Goal: Task Accomplishment & Management: Manage account settings

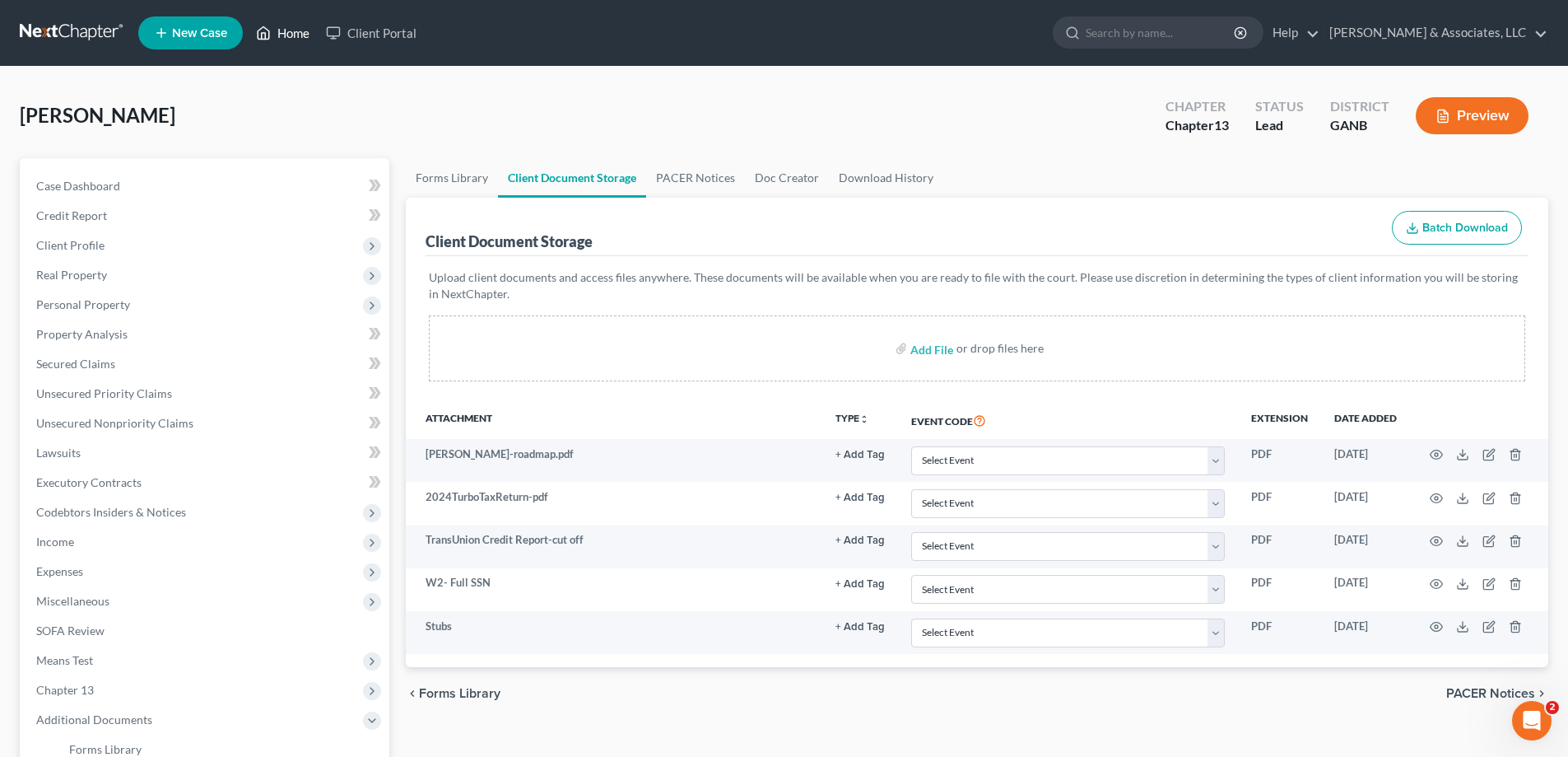
click at [296, 31] on link "Home" at bounding box center [283, 32] width 70 height 30
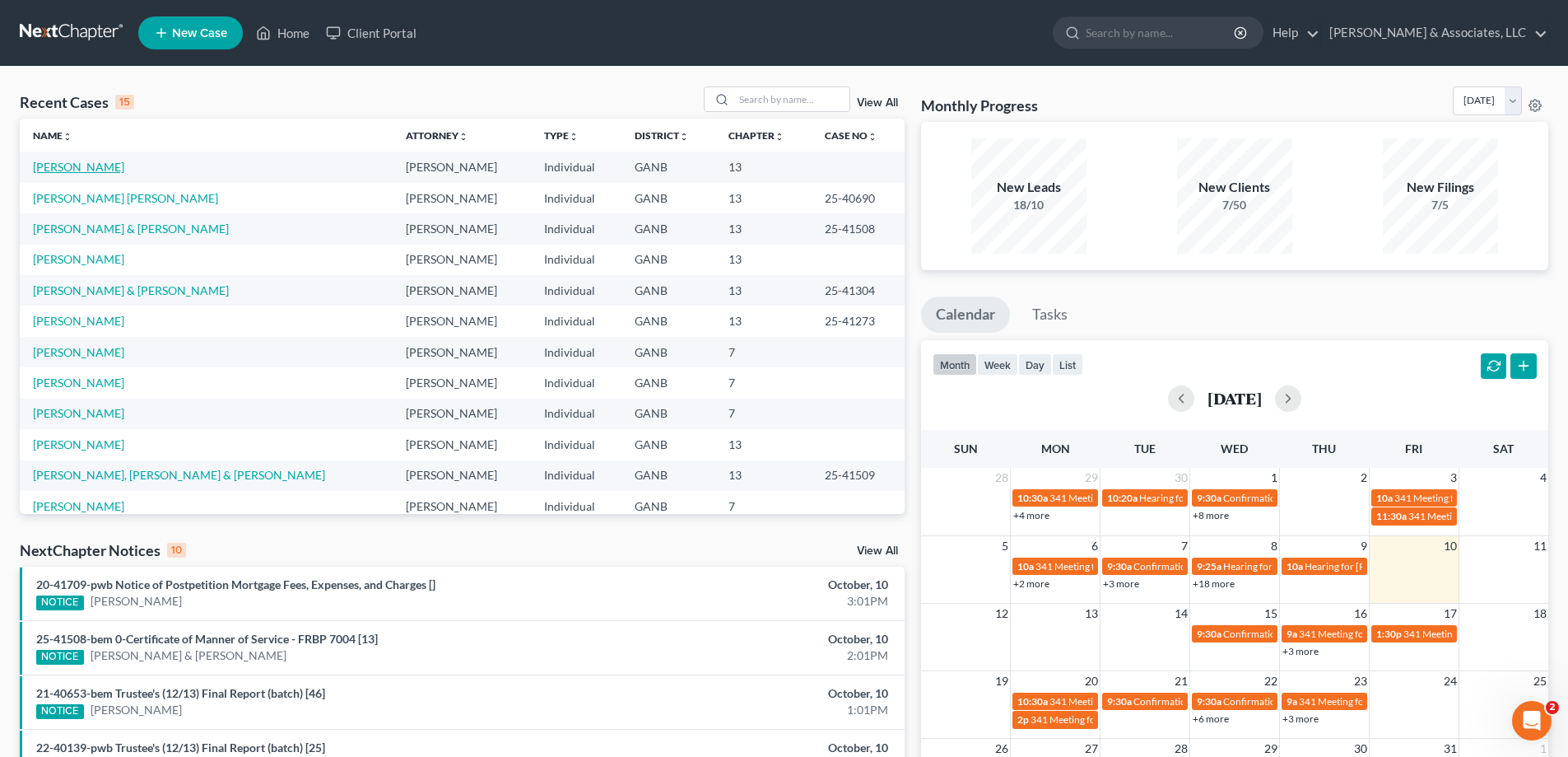
click at [91, 165] on link "[PERSON_NAME]" at bounding box center [79, 167] width 91 height 14
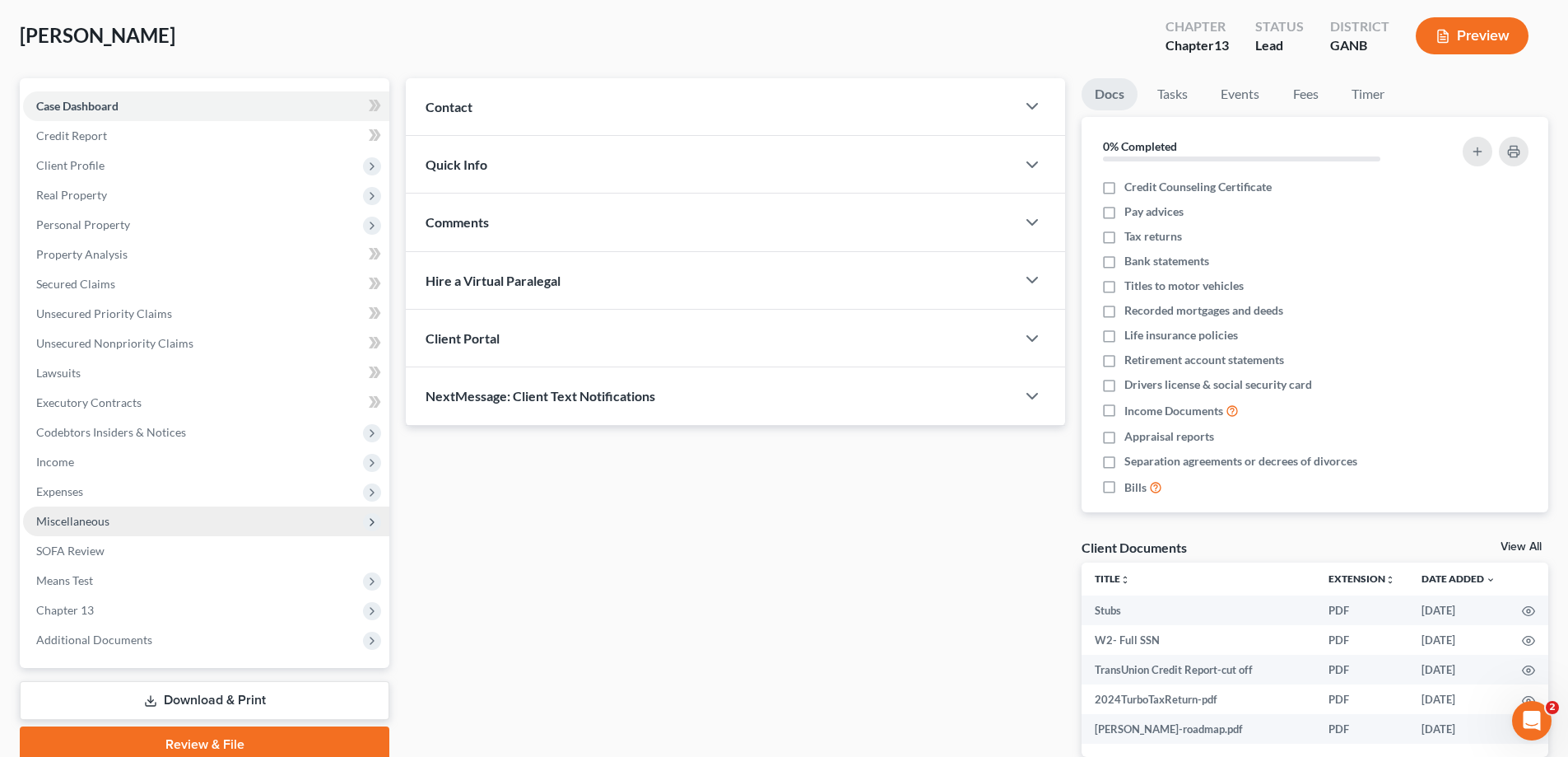
scroll to position [169, 0]
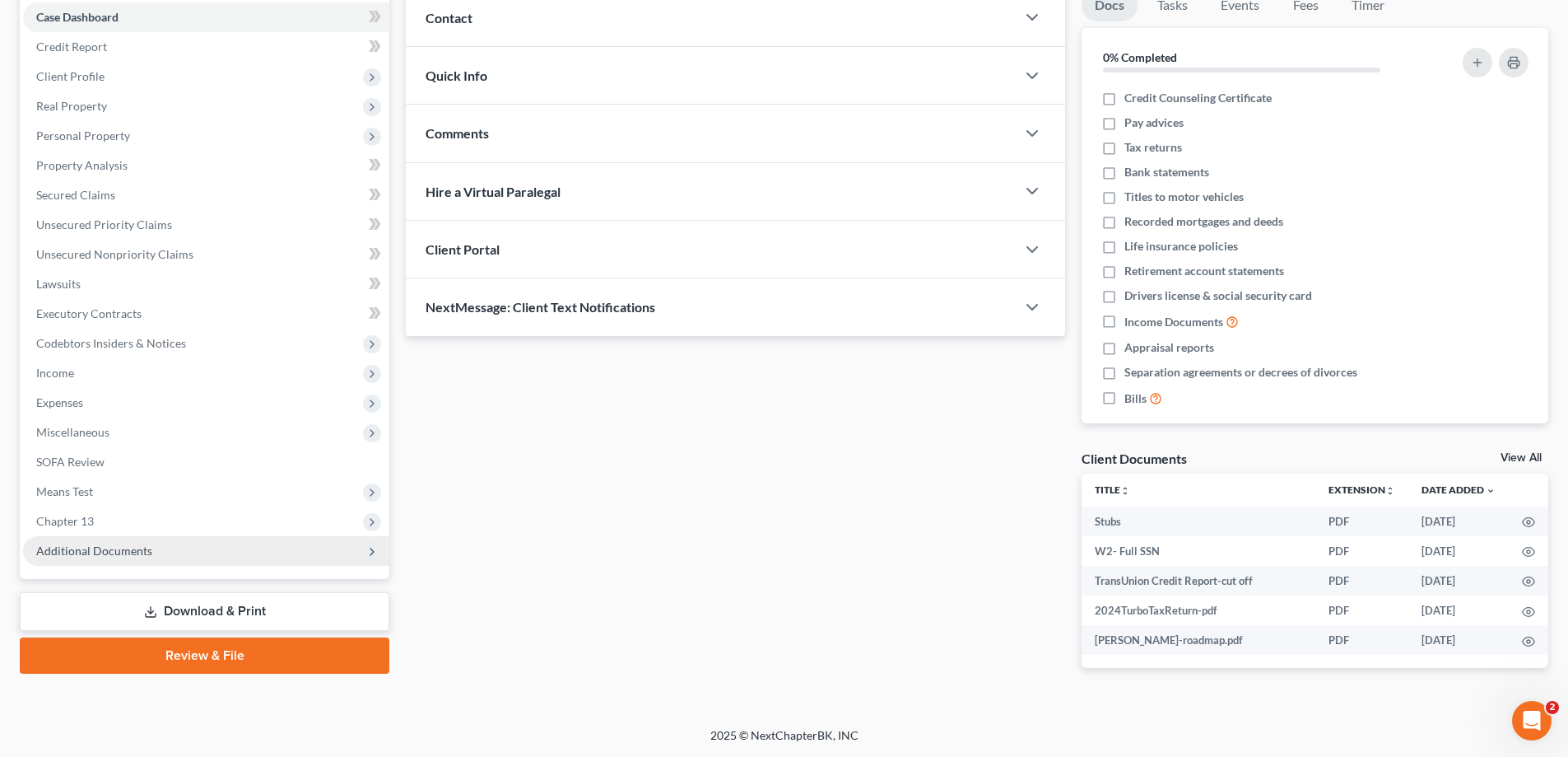
click at [55, 548] on span "Additional Documents" at bounding box center [94, 550] width 116 height 14
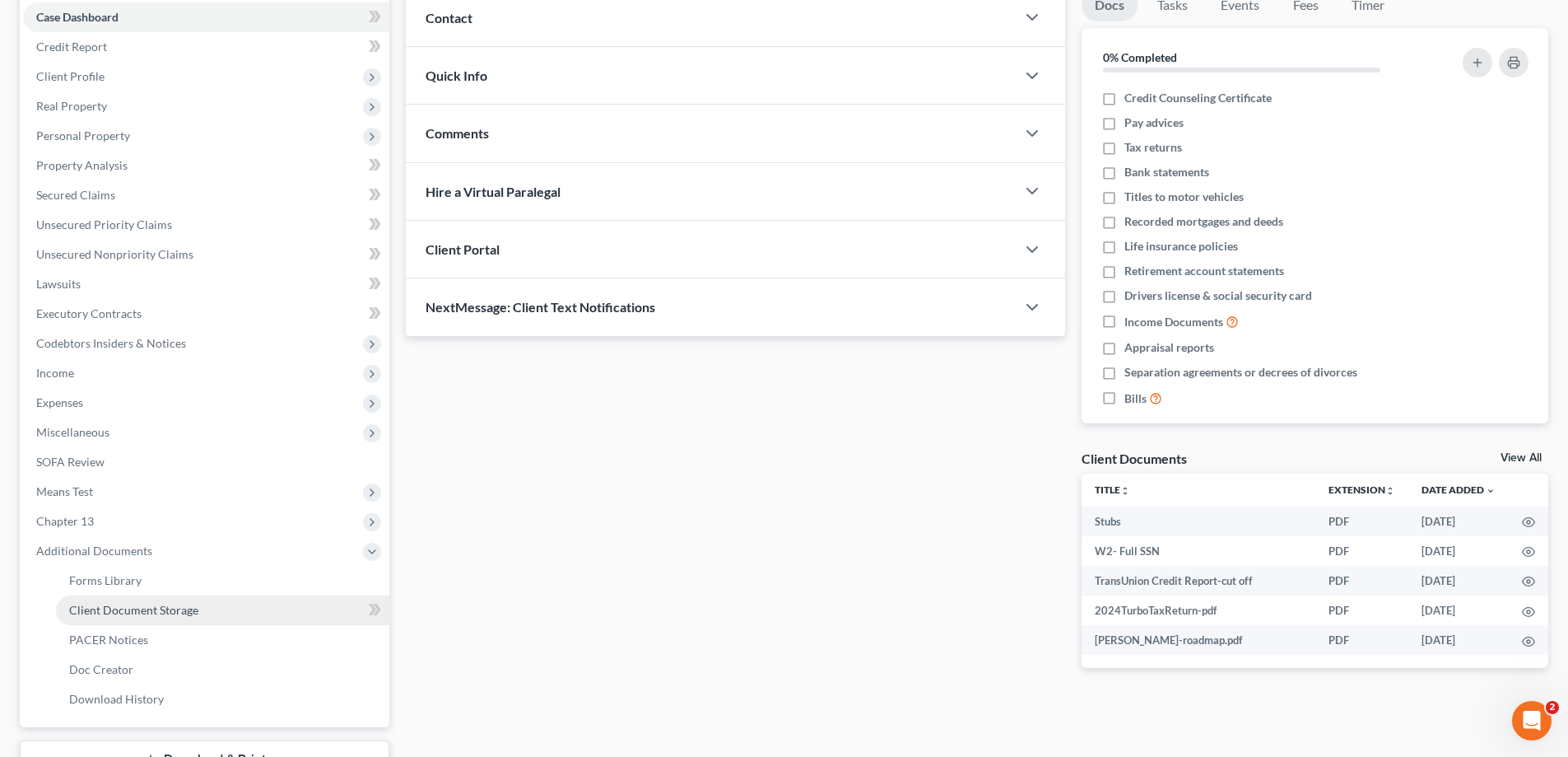
click at [109, 615] on span "Client Document Storage" at bounding box center [134, 609] width 129 height 14
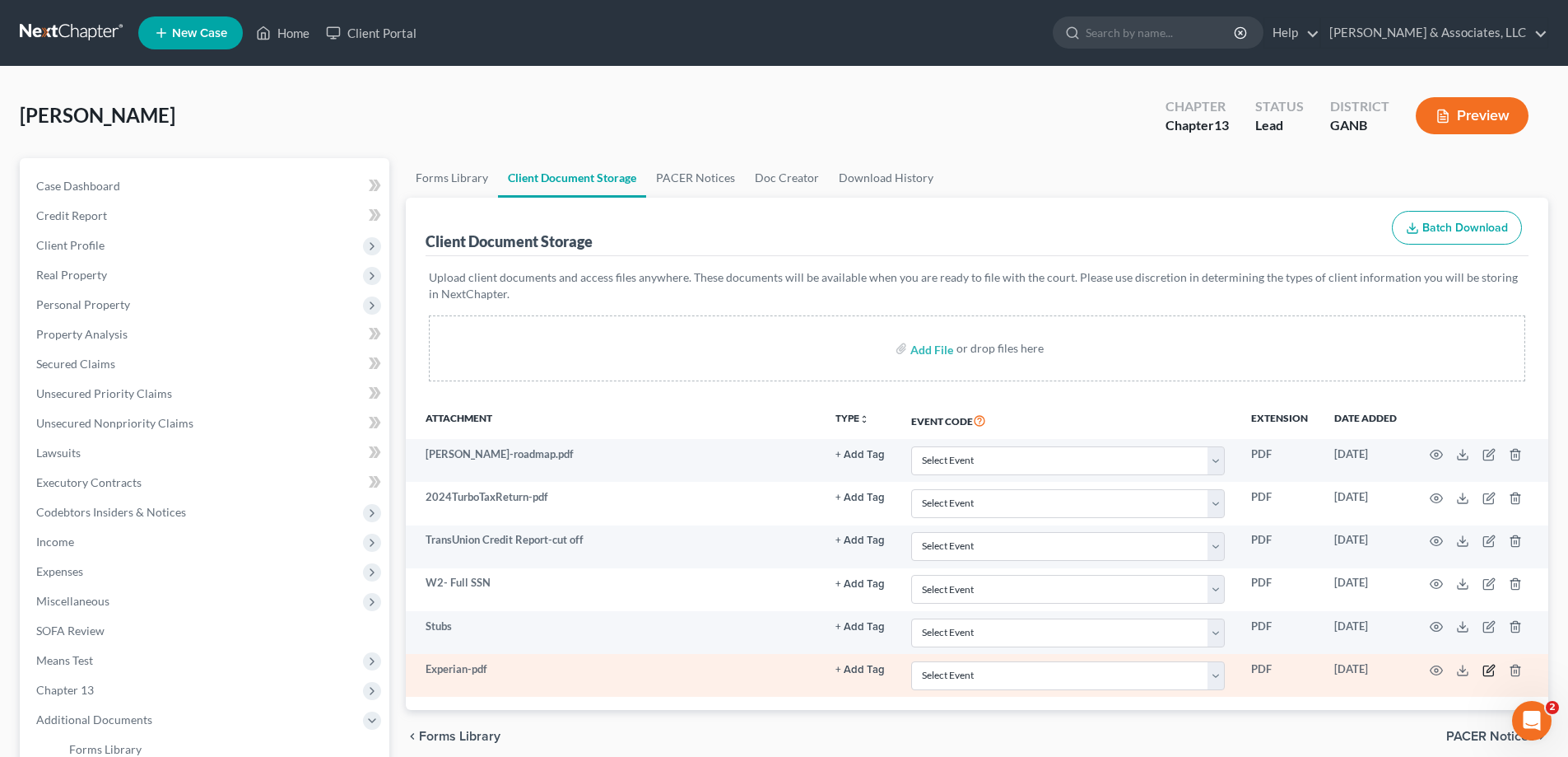
click at [1486, 672] on icon "button" at bounding box center [1489, 670] width 13 height 13
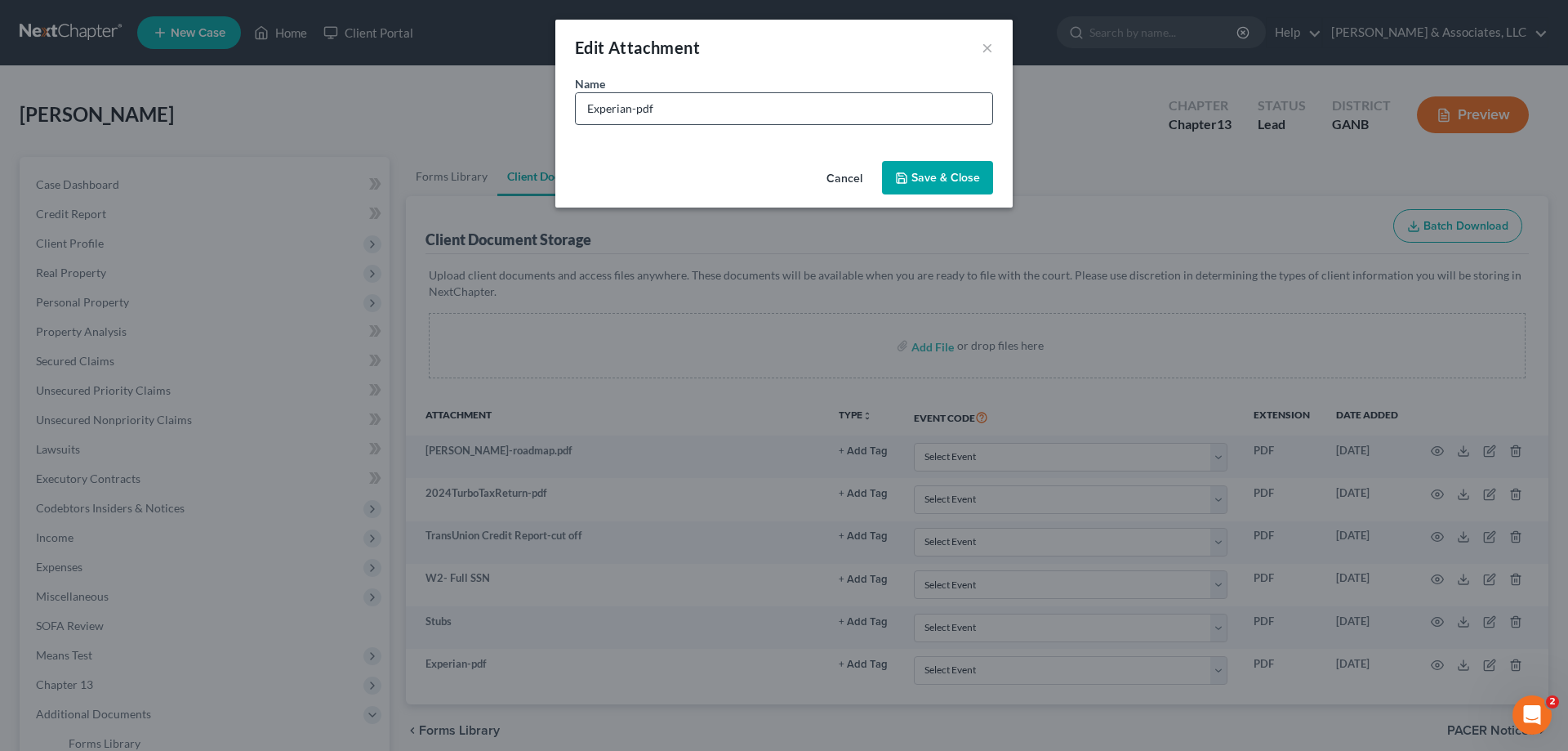
drag, startPoint x: 722, startPoint y: 92, endPoint x: 697, endPoint y: 111, distance: 31.4
click at [716, 93] on div "Name * Experian-pdf" at bounding box center [784, 100] width 418 height 50
drag, startPoint x: 697, startPoint y: 111, endPoint x: 650, endPoint y: 108, distance: 47.1
click at [650, 108] on input "Experian-pdf" at bounding box center [784, 109] width 417 height 31
type input "Experian"
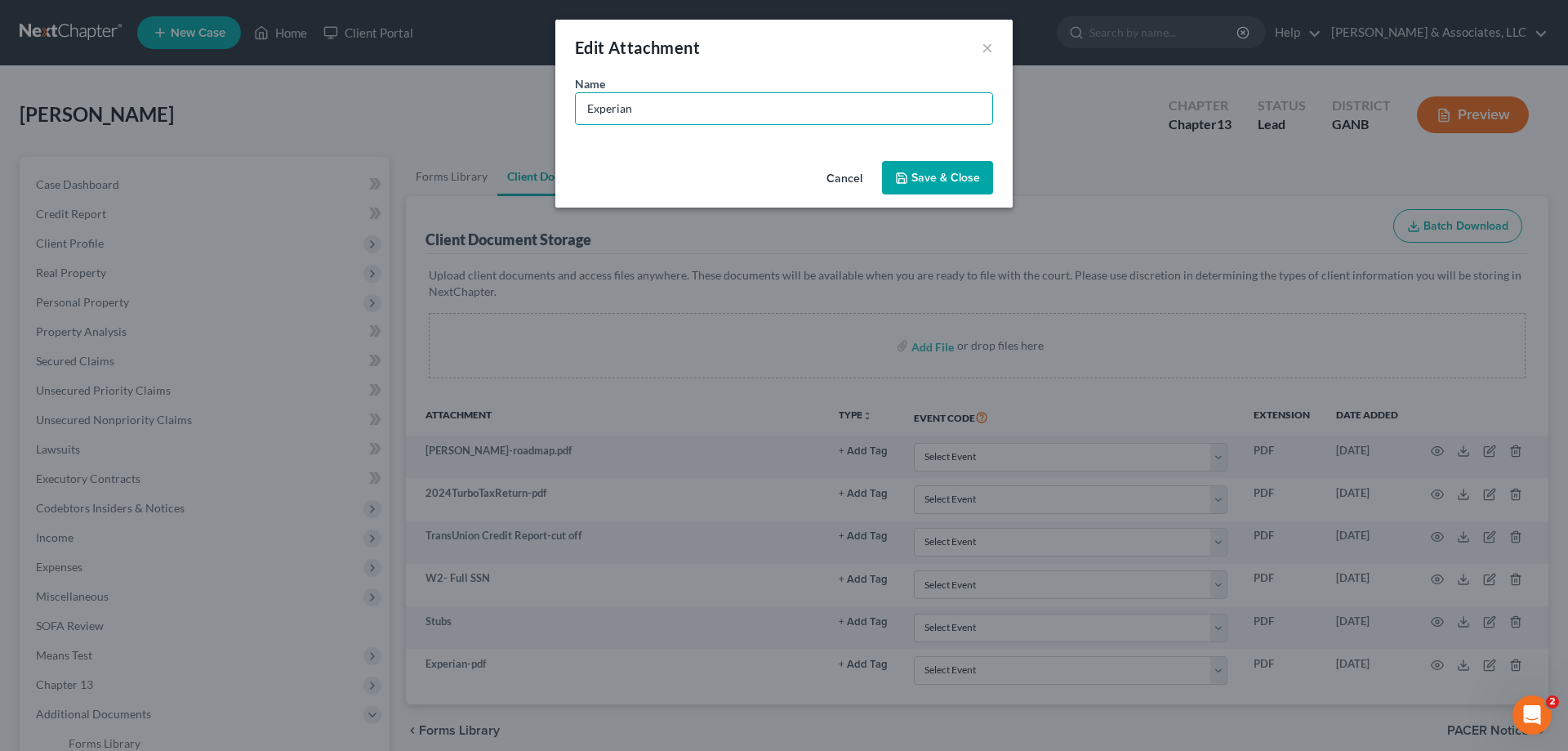
drag, startPoint x: 946, startPoint y: 182, endPoint x: 963, endPoint y: 180, distance: 17.1
click at [949, 182] on span "Save & Close" at bounding box center [946, 178] width 69 height 14
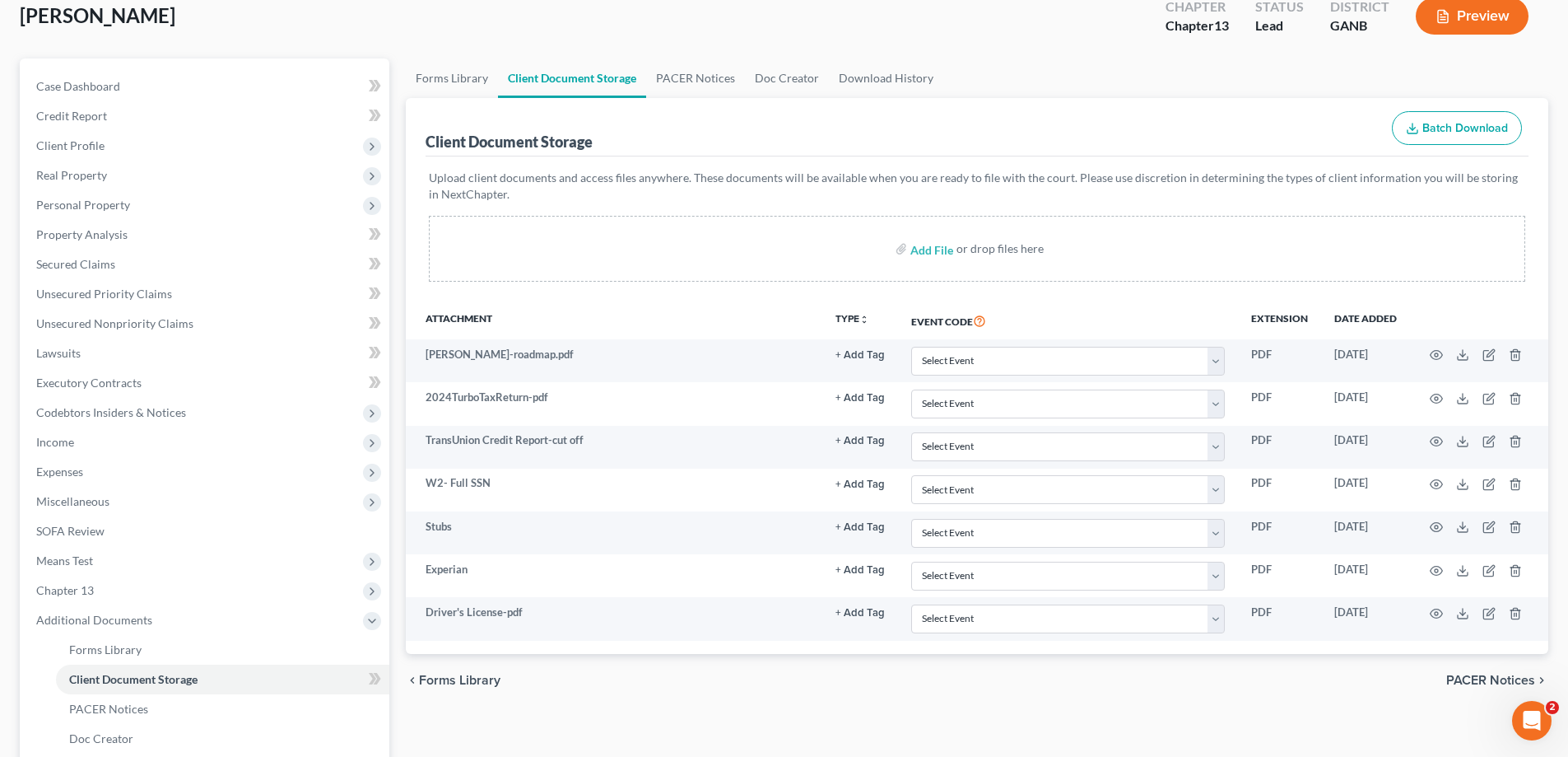
scroll to position [296, 0]
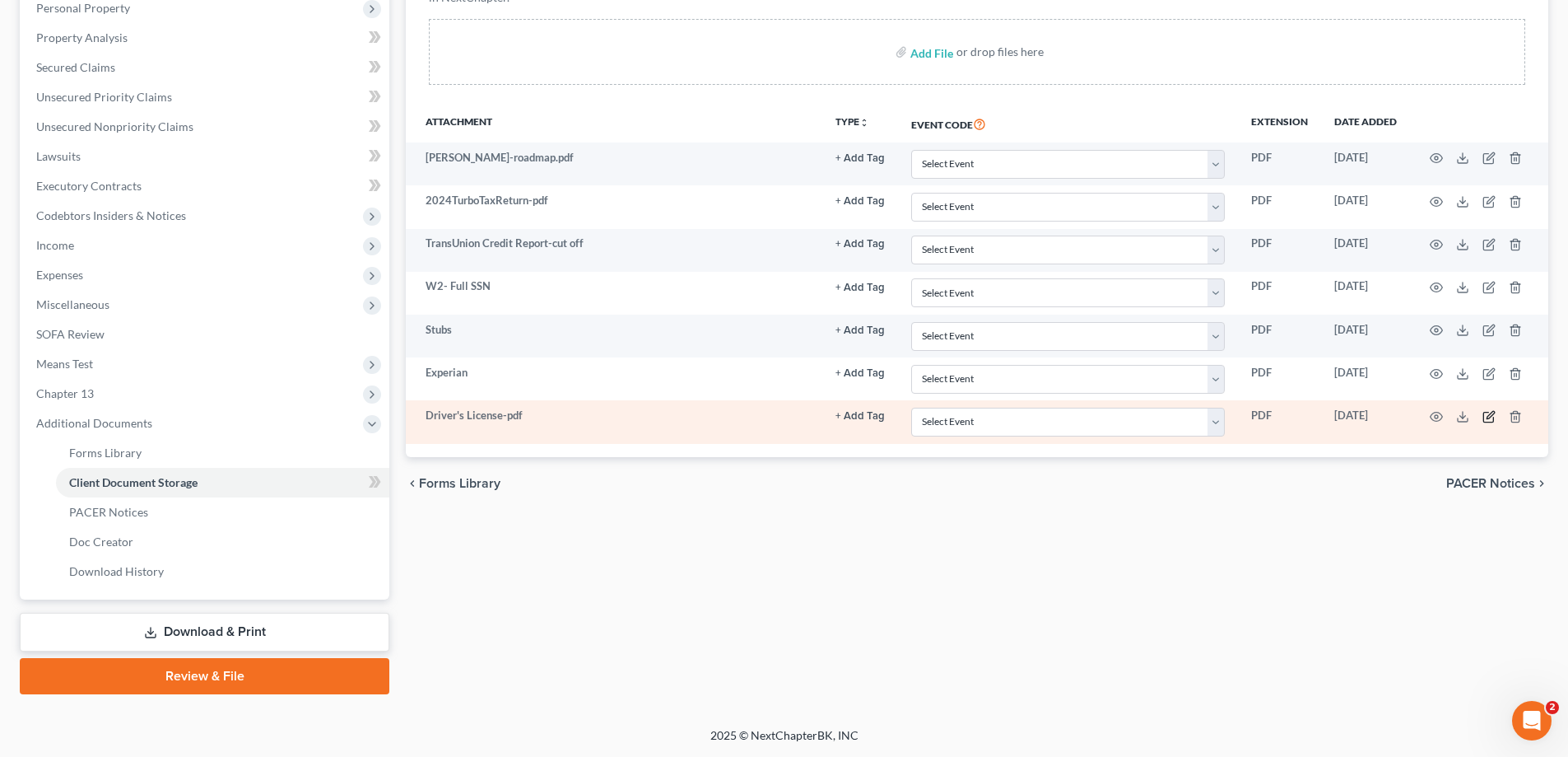
click at [1488, 416] on icon "button" at bounding box center [1491, 414] width 8 height 8
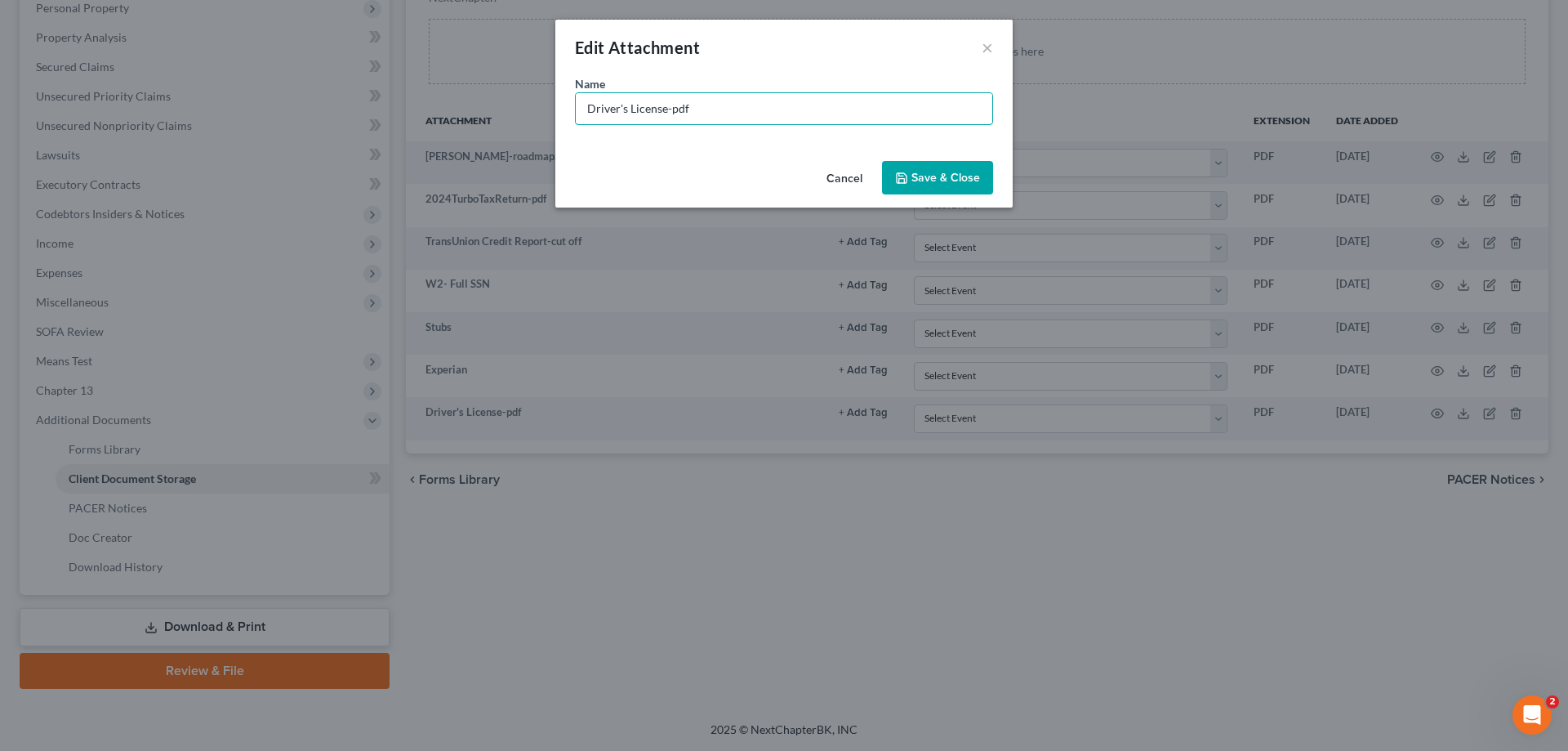
drag, startPoint x: 718, startPoint y: 109, endPoint x: 437, endPoint y: 108, distance: 281.0
click at [439, 109] on div "Edit Attachment × Name * Driver's License-pdf Cancel Save & Close" at bounding box center [784, 375] width 1568 height 751
type input "DL"
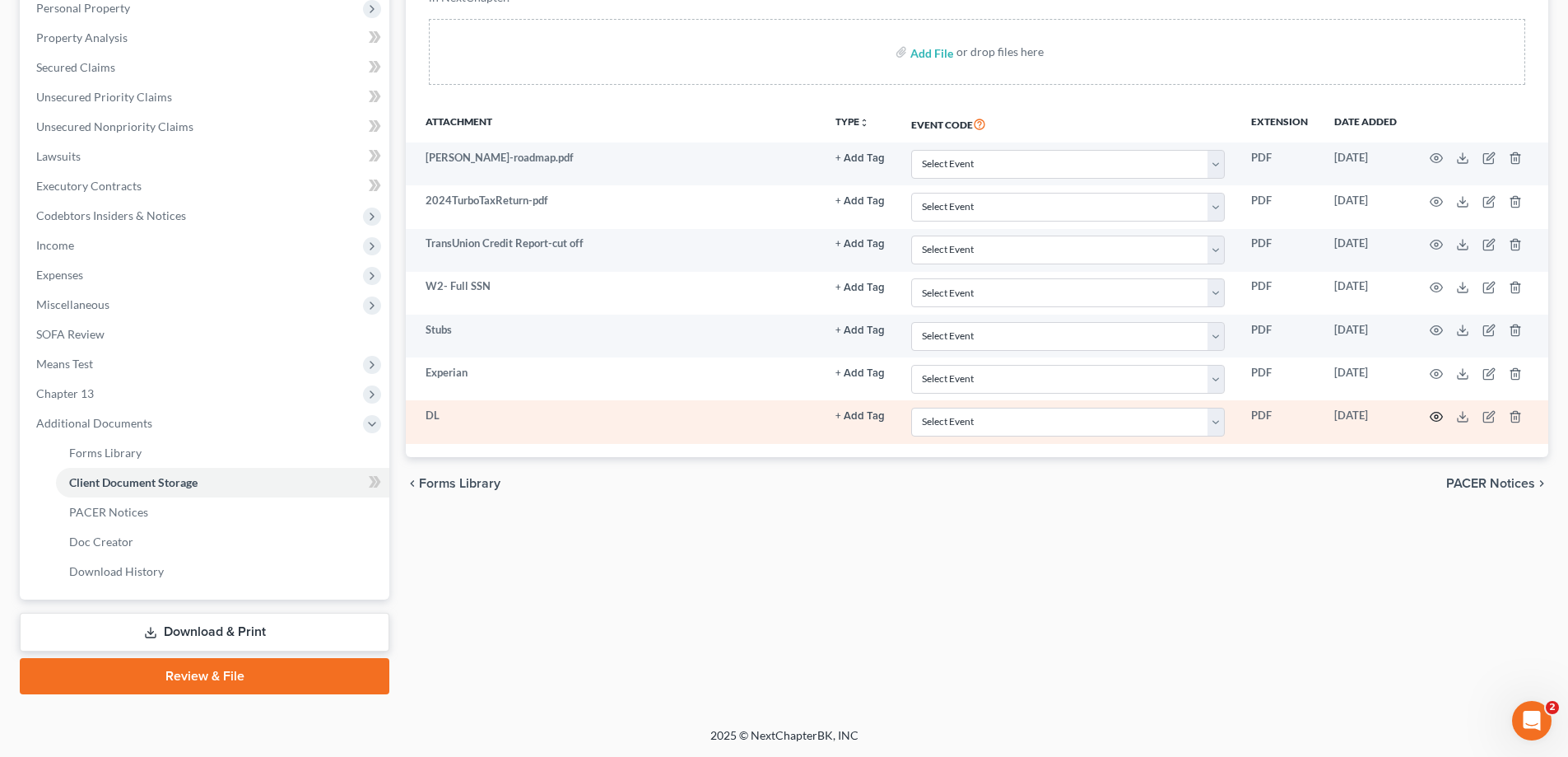
click at [1435, 412] on icon "button" at bounding box center [1437, 417] width 12 height 10
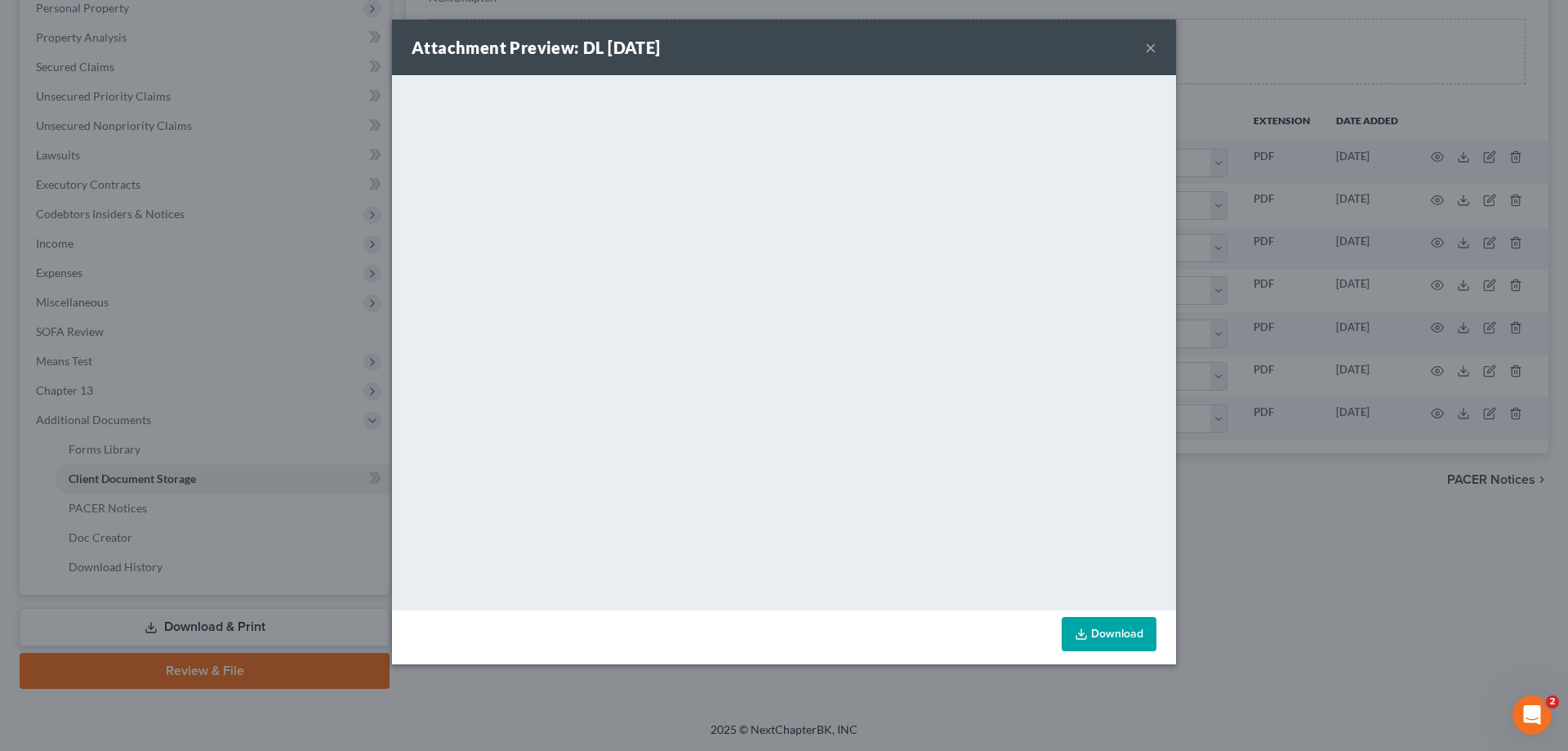
click at [1145, 47] on button "×" at bounding box center [1150, 47] width 11 height 20
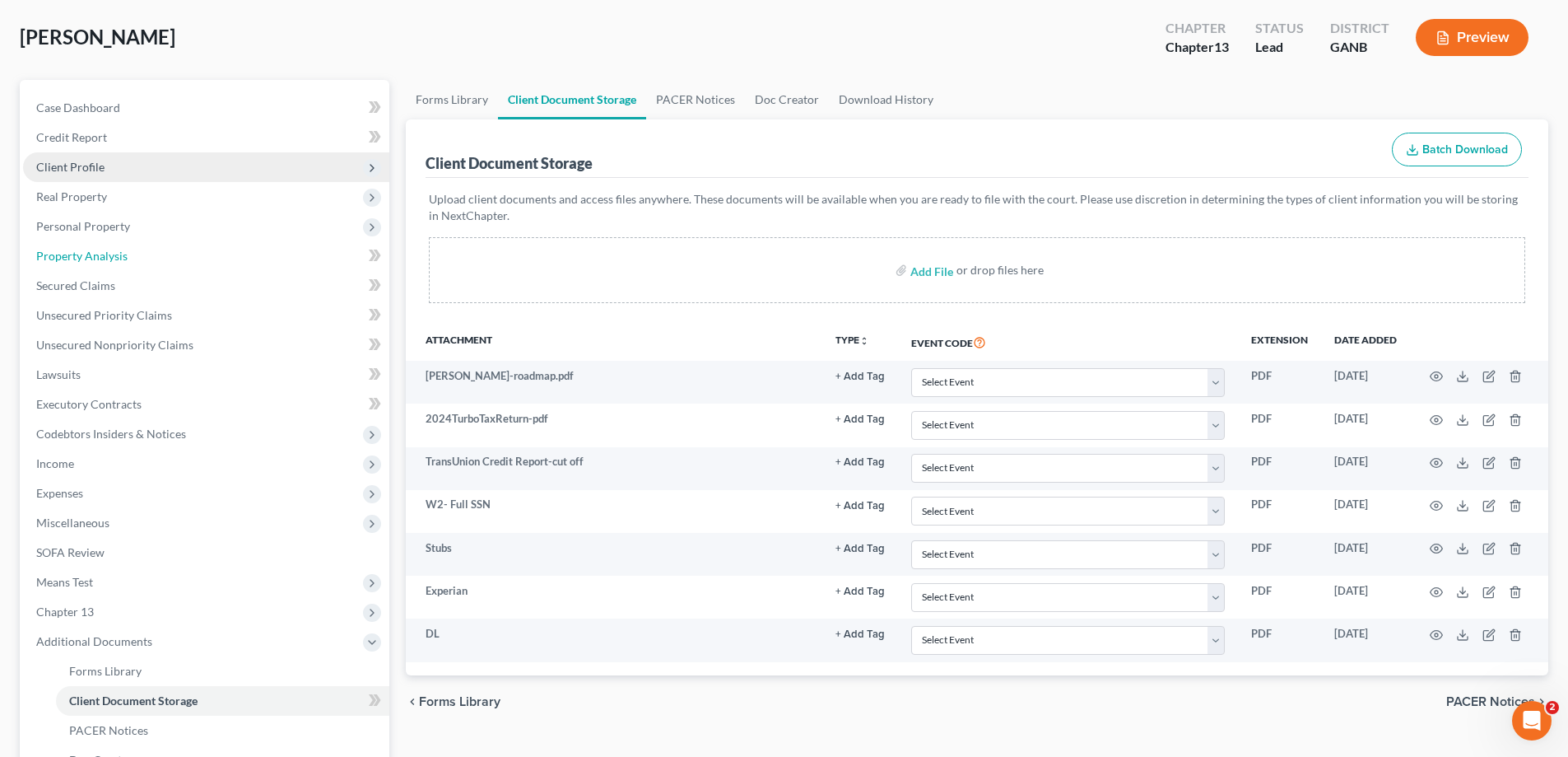
scroll to position [0, 0]
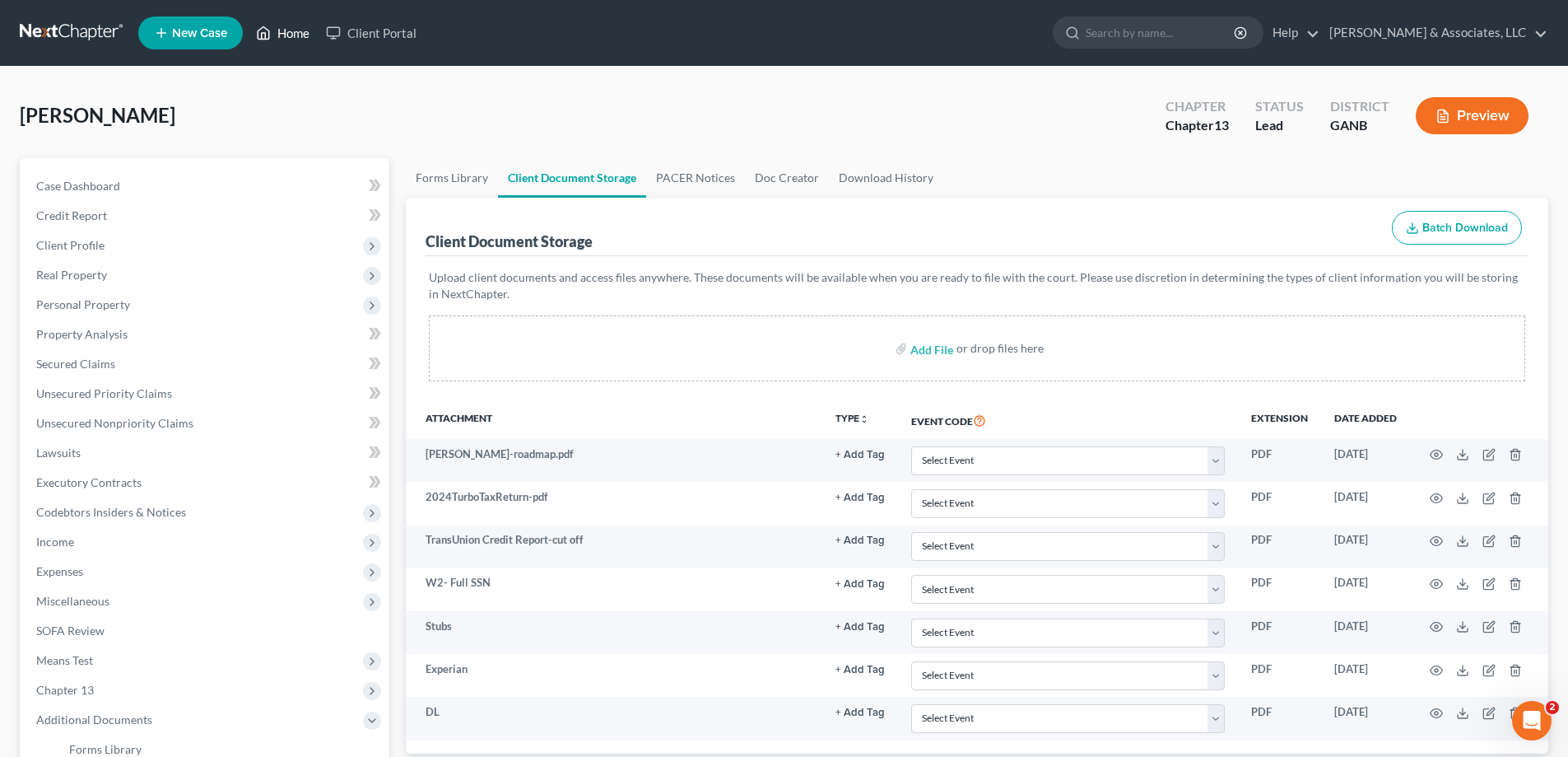
click at [297, 28] on link "Home" at bounding box center [283, 32] width 70 height 30
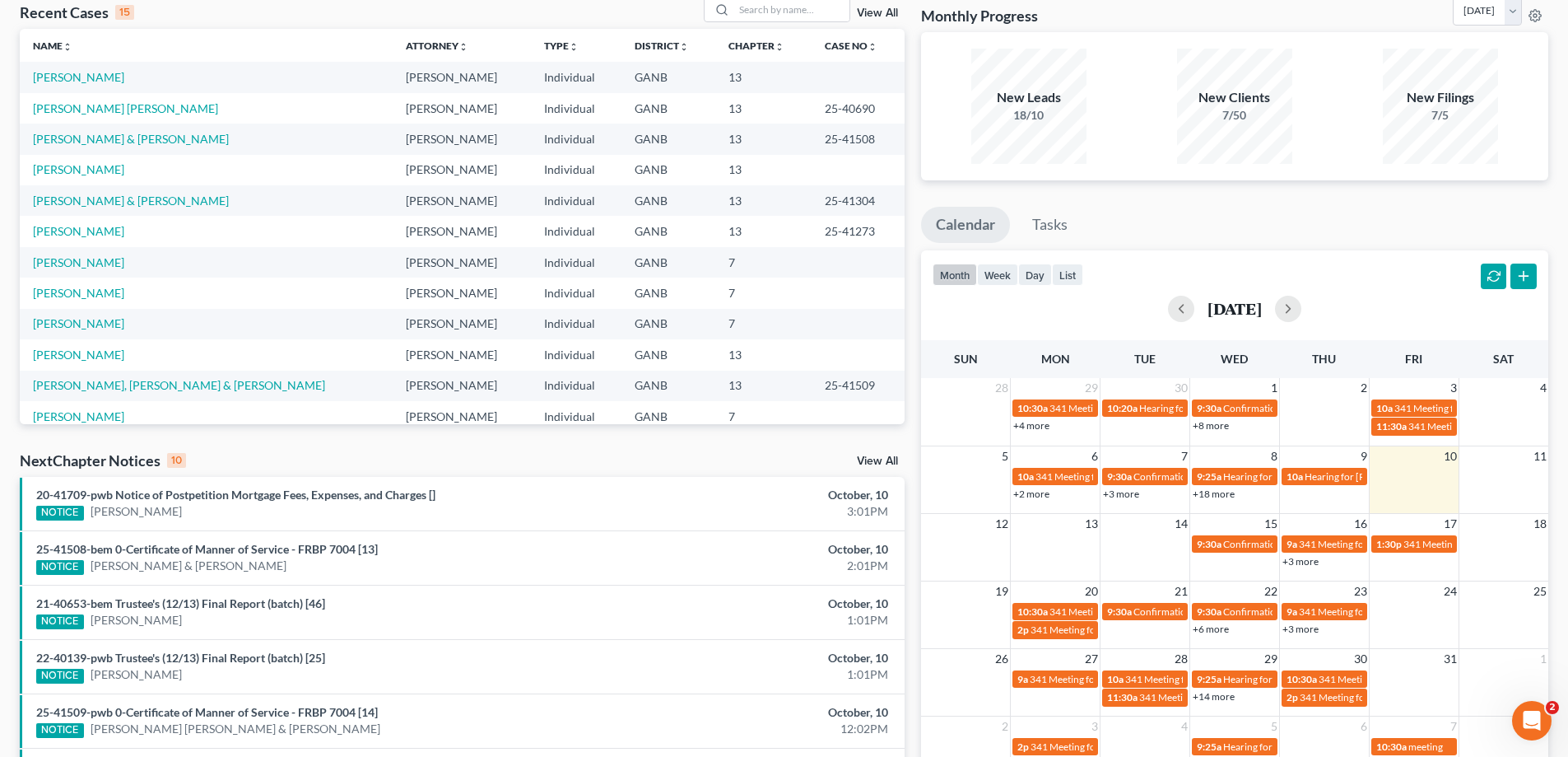
scroll to position [247, 0]
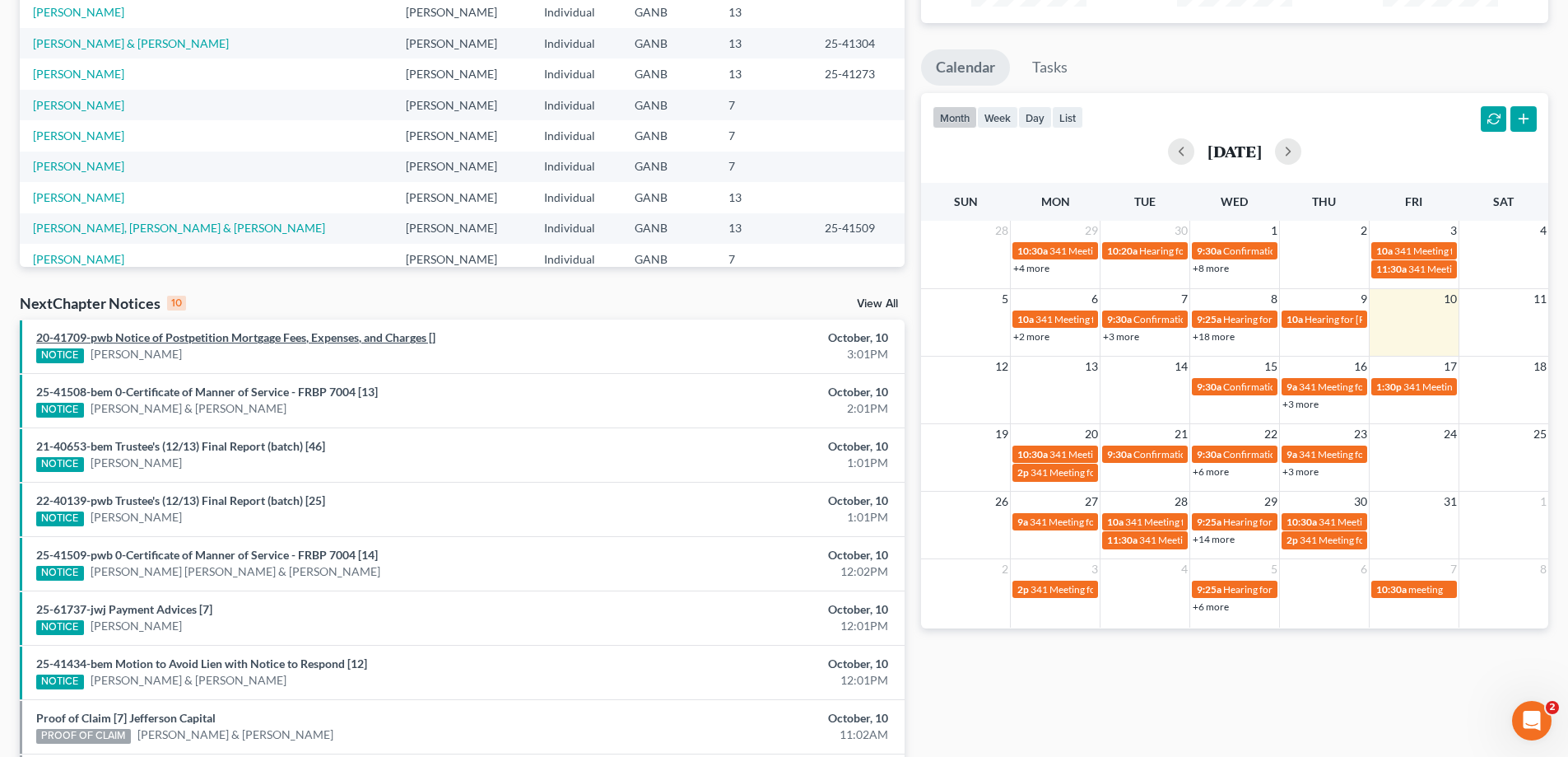
click at [171, 333] on link "20-41709-pwb Notice of Postpetition Mortgage Fees, Expenses, and Charges []" at bounding box center [235, 337] width 399 height 14
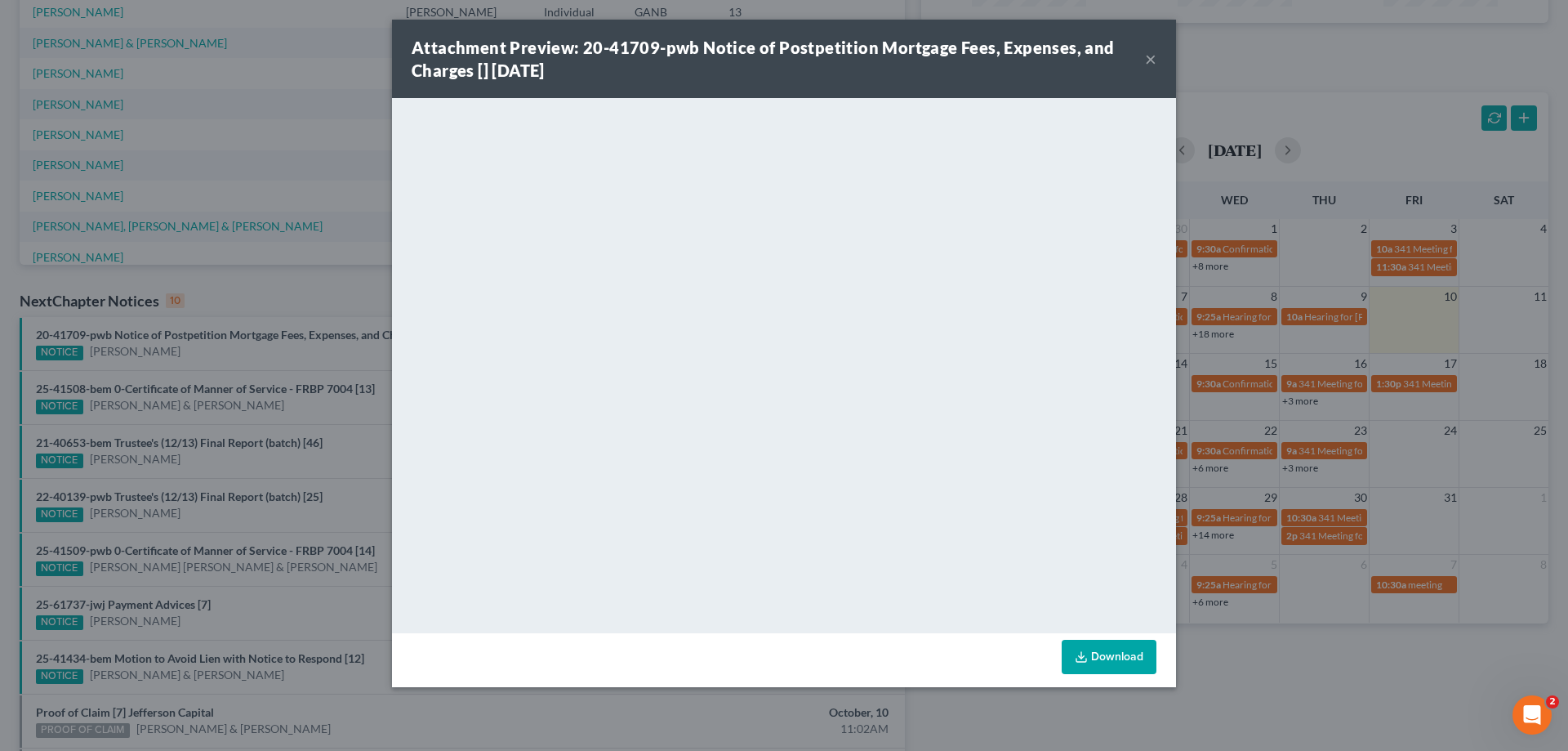
click at [1148, 57] on button "×" at bounding box center [1150, 59] width 11 height 20
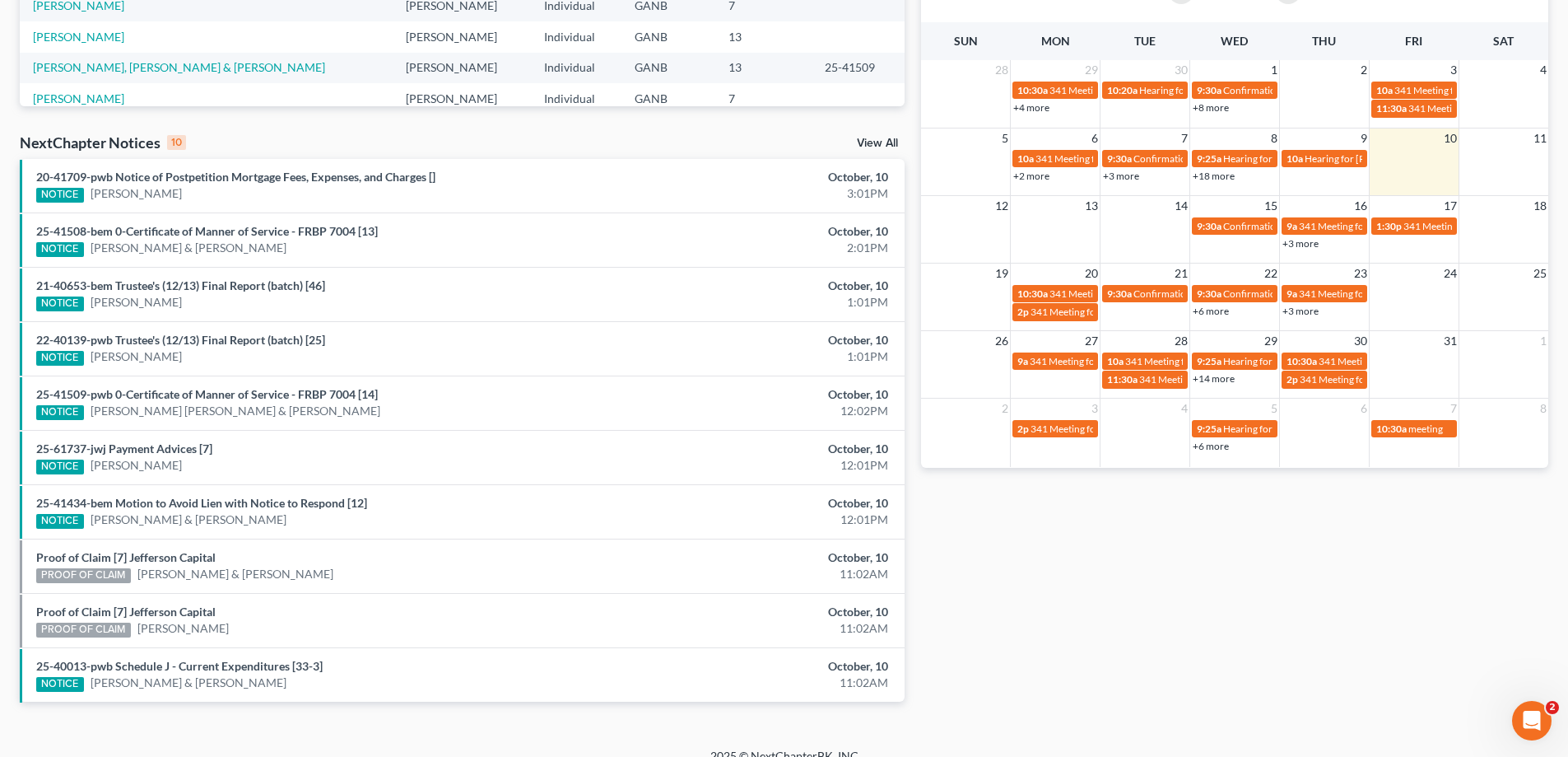
scroll to position [411, 0]
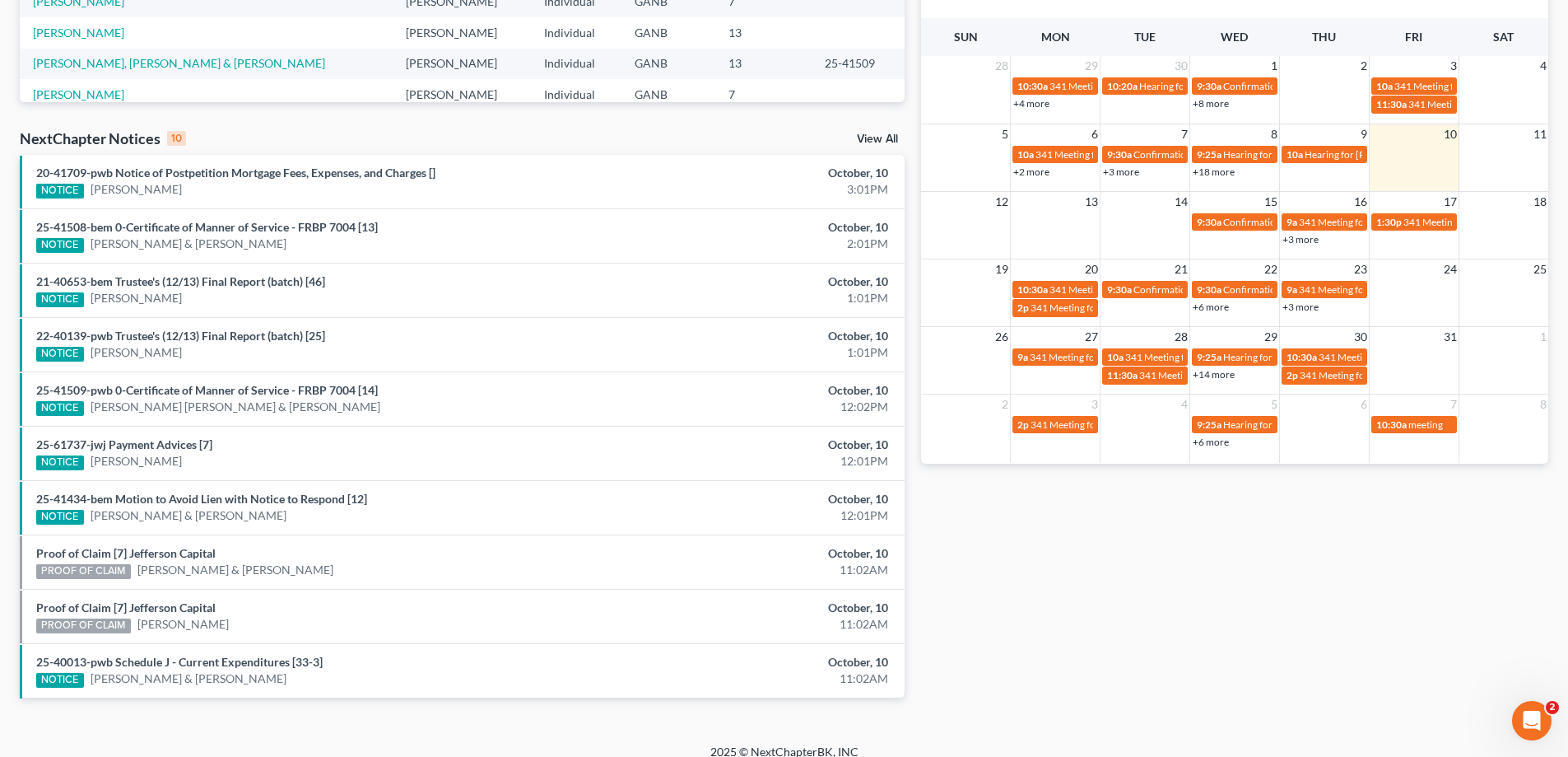
click at [885, 134] on link "View All" at bounding box center [877, 139] width 41 height 11
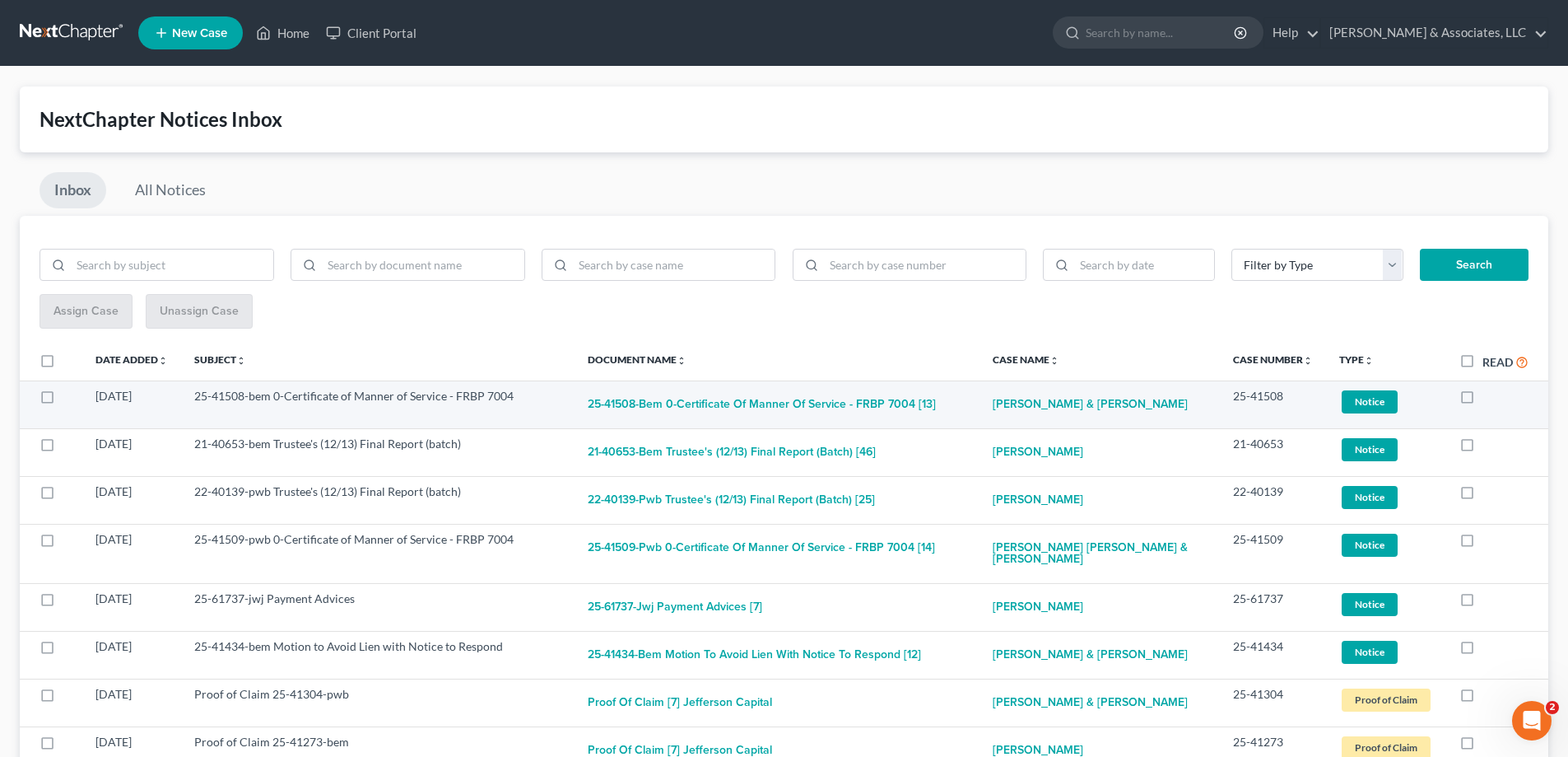
click at [1482, 400] on label at bounding box center [1482, 400] width 0 height 0
click at [1489, 397] on input "checkbox" at bounding box center [1494, 392] width 10 height 10
checkbox input "true"
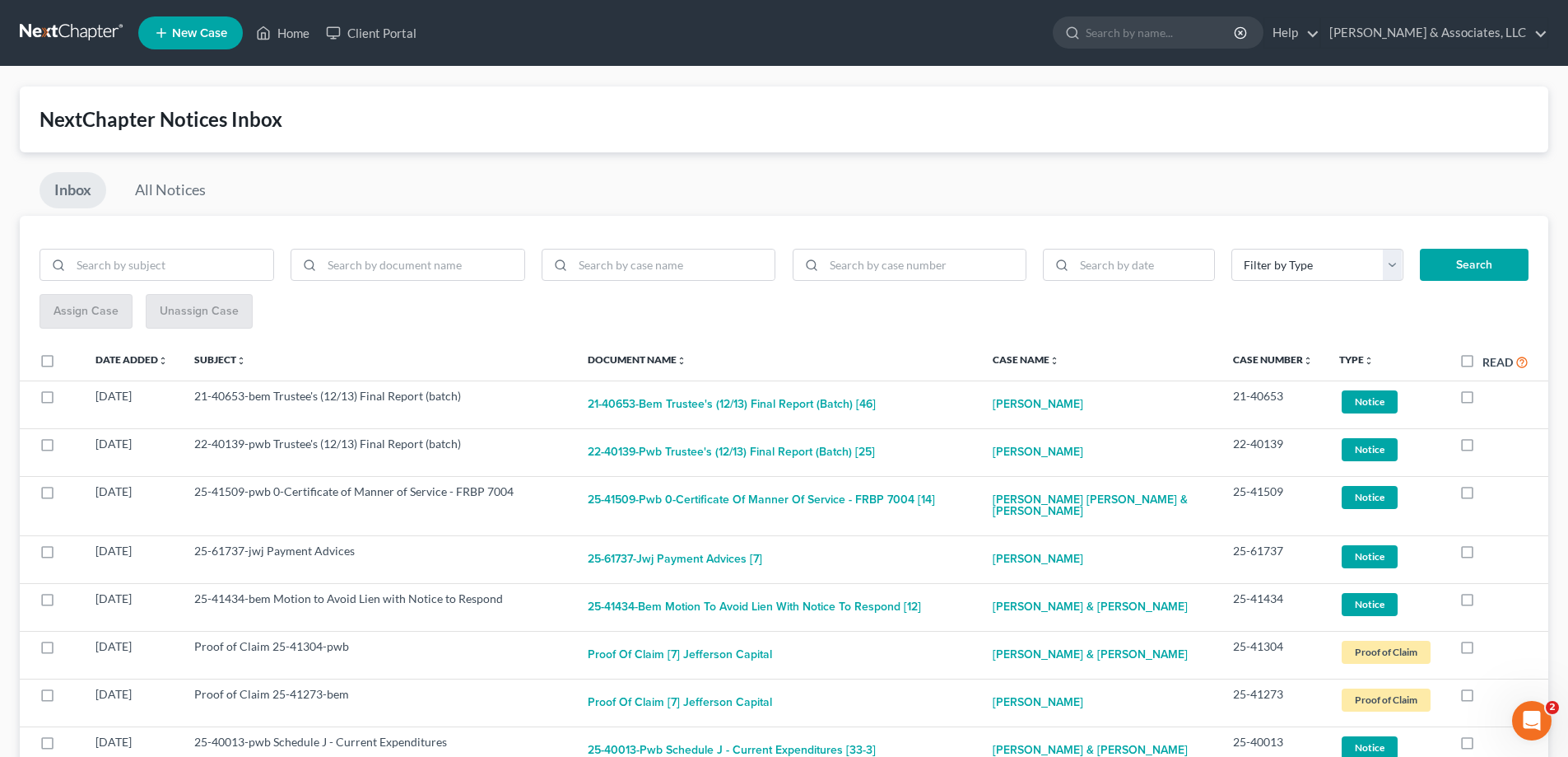
click at [1482, 400] on label at bounding box center [1482, 400] width 0 height 0
click at [1489, 392] on input "checkbox" at bounding box center [1494, 392] width 10 height 10
checkbox input "true"
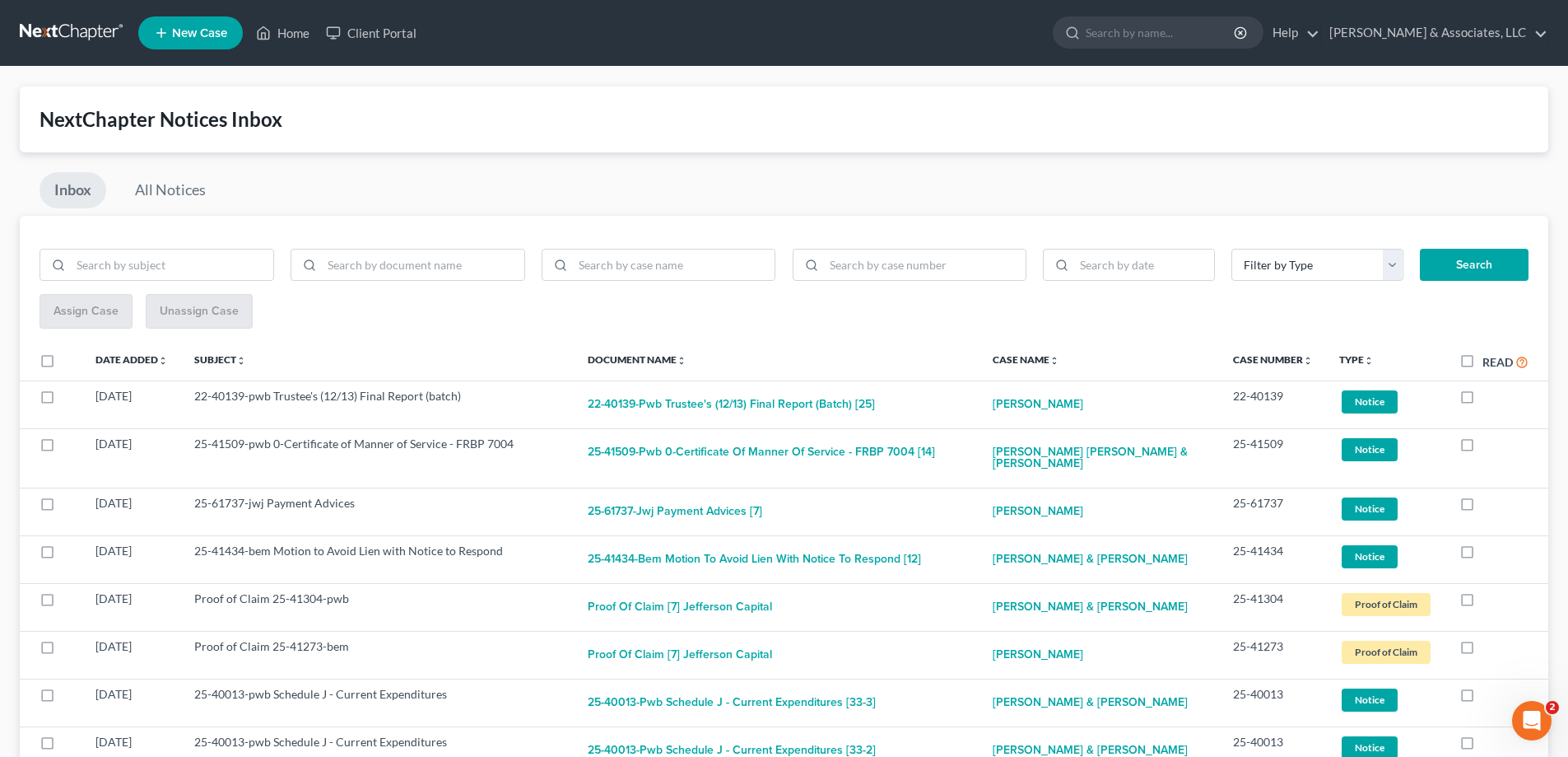
click at [1482, 400] on label at bounding box center [1482, 400] width 0 height 0
click at [1489, 392] on input "checkbox" at bounding box center [1494, 392] width 10 height 10
checkbox input "true"
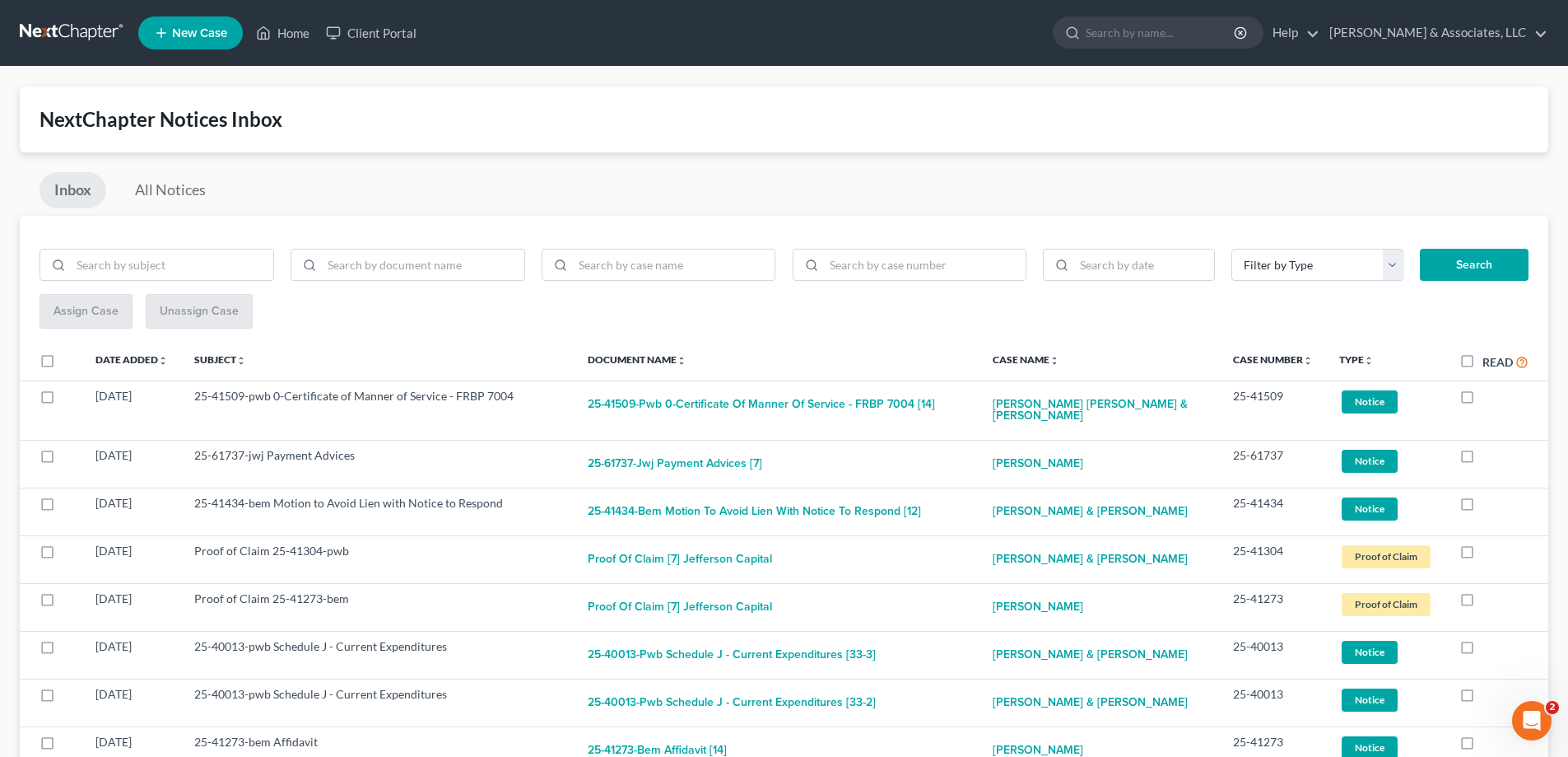
click at [1482, 400] on label at bounding box center [1482, 400] width 0 height 0
click at [1489, 392] on input "checkbox" at bounding box center [1494, 392] width 10 height 10
checkbox input "true"
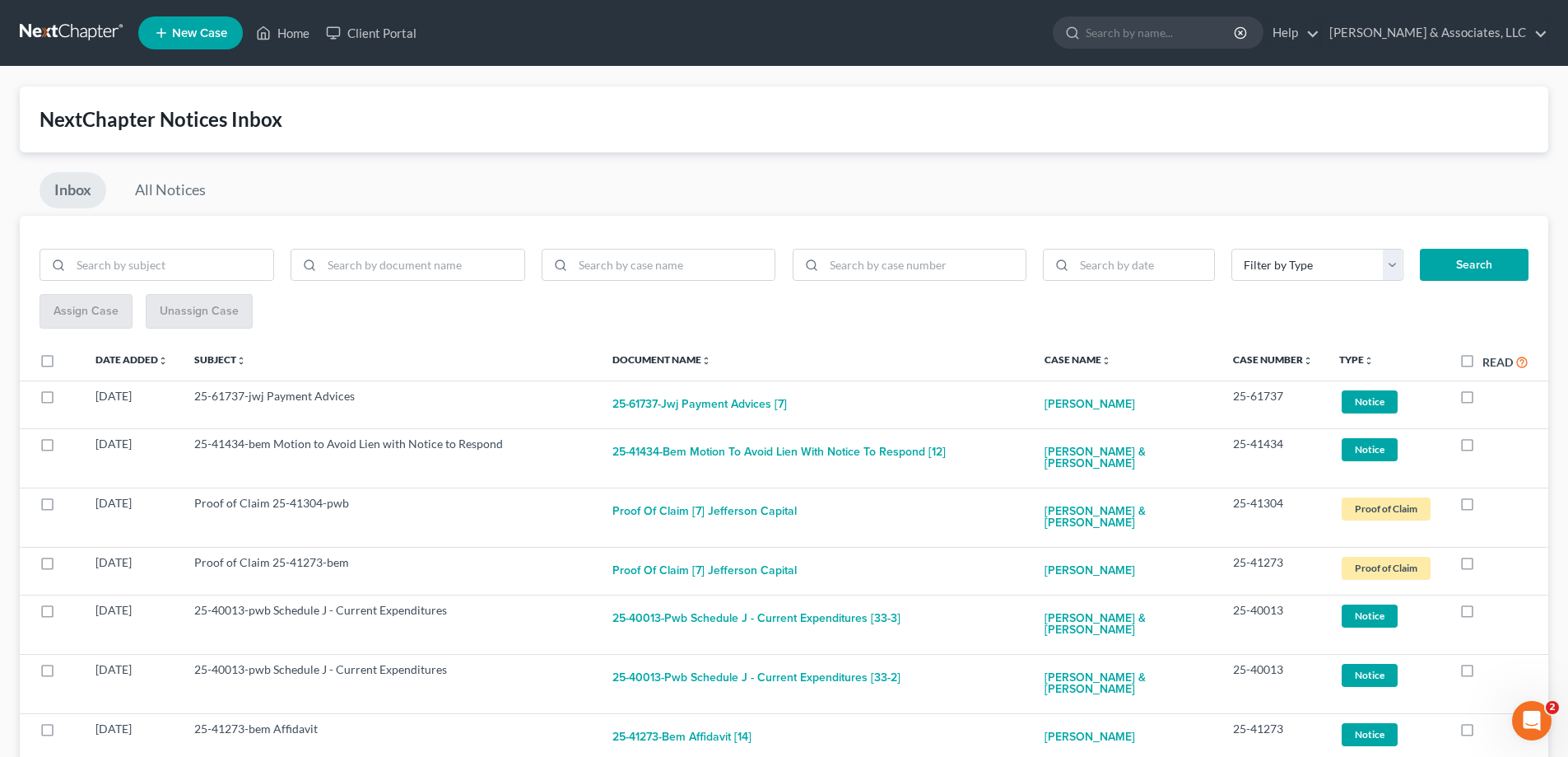
click at [1482, 400] on label at bounding box center [1482, 400] width 0 height 0
click at [1489, 392] on input "checkbox" at bounding box center [1494, 392] width 10 height 10
checkbox input "true"
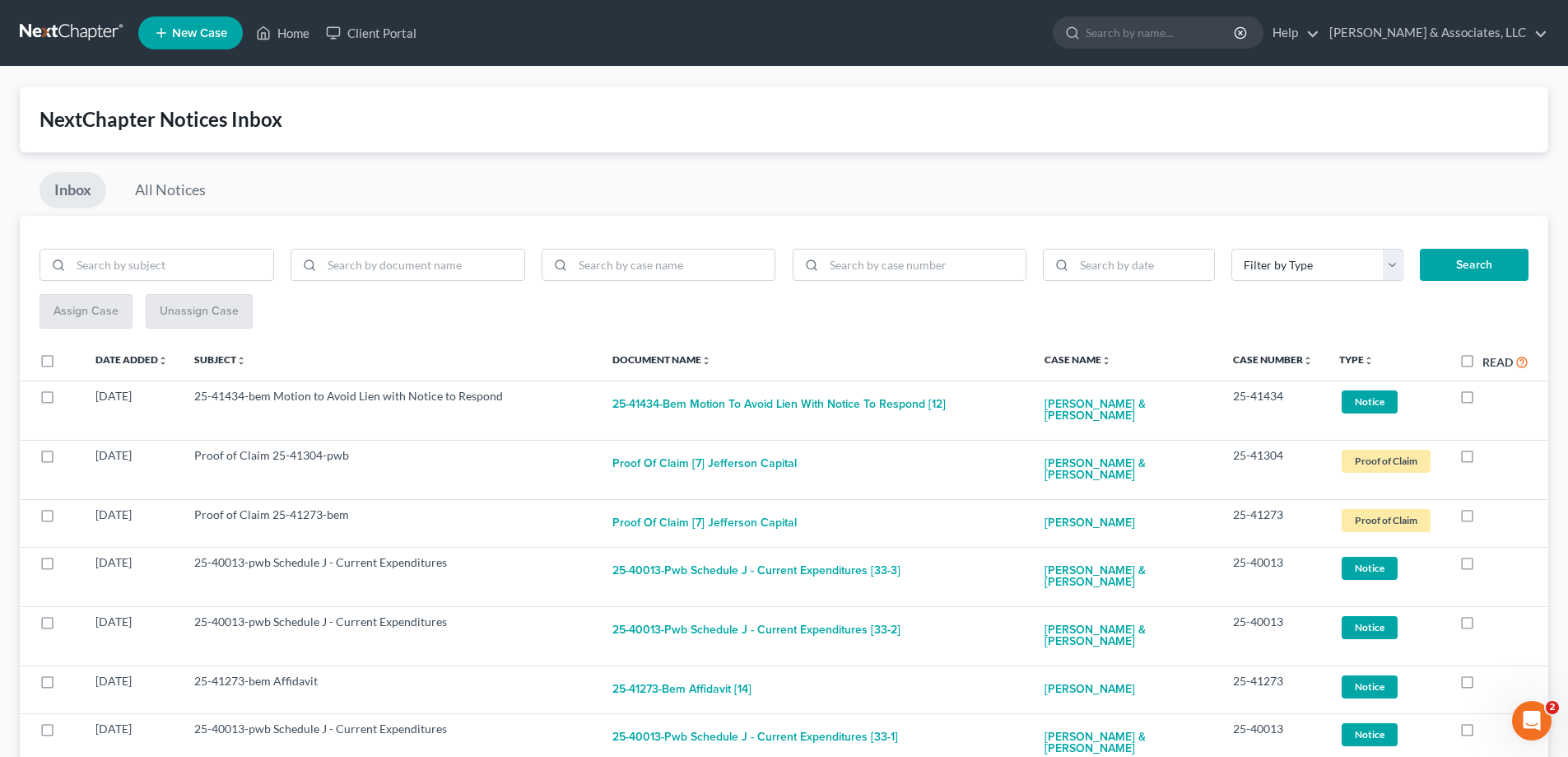
click at [1482, 400] on label at bounding box center [1482, 400] width 0 height 0
click at [1489, 394] on input "checkbox" at bounding box center [1494, 392] width 10 height 10
checkbox input "true"
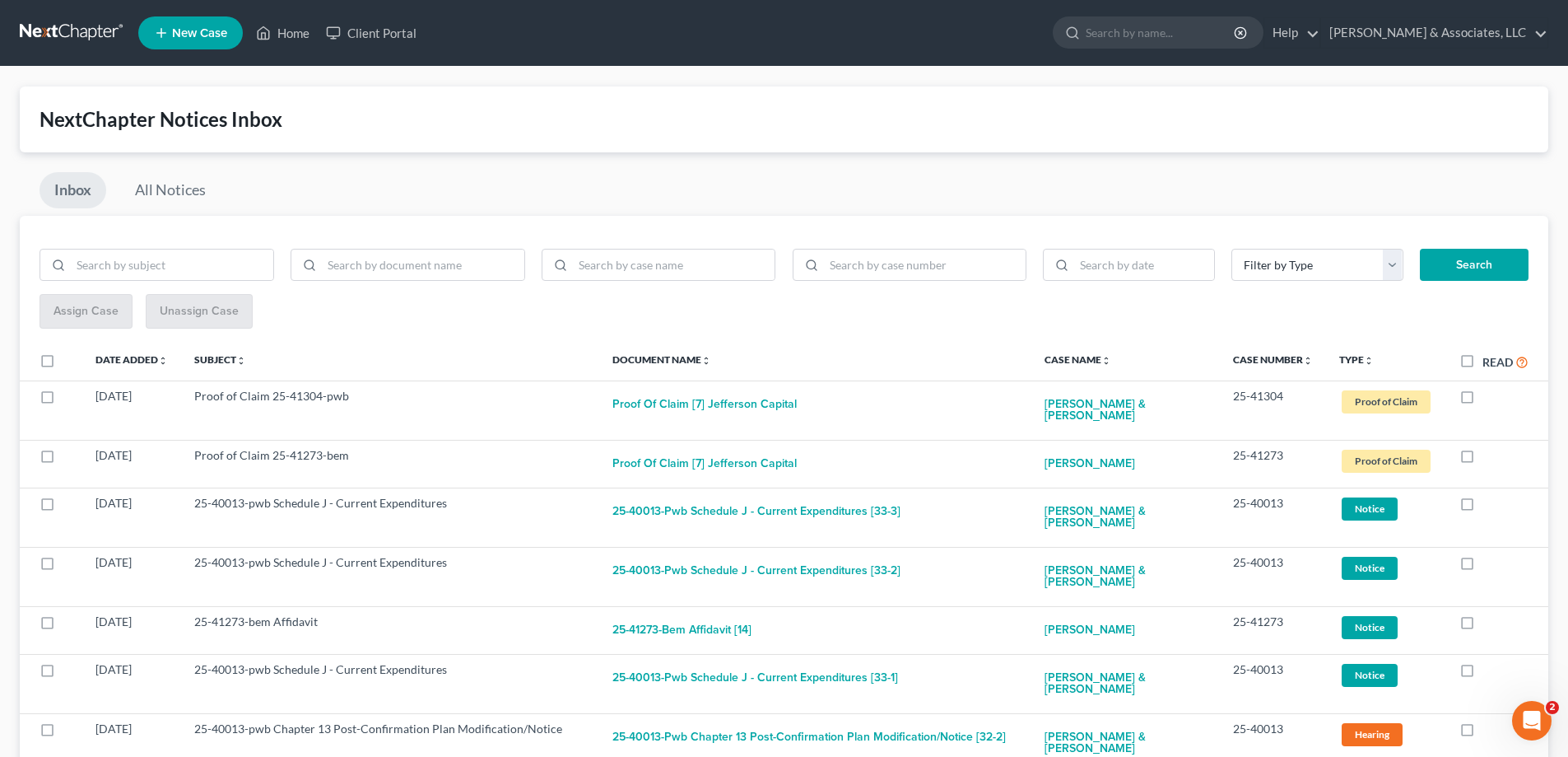
click at [1482, 400] on label at bounding box center [1482, 400] width 0 height 0
click at [1489, 394] on input "checkbox" at bounding box center [1494, 392] width 10 height 10
checkbox input "true"
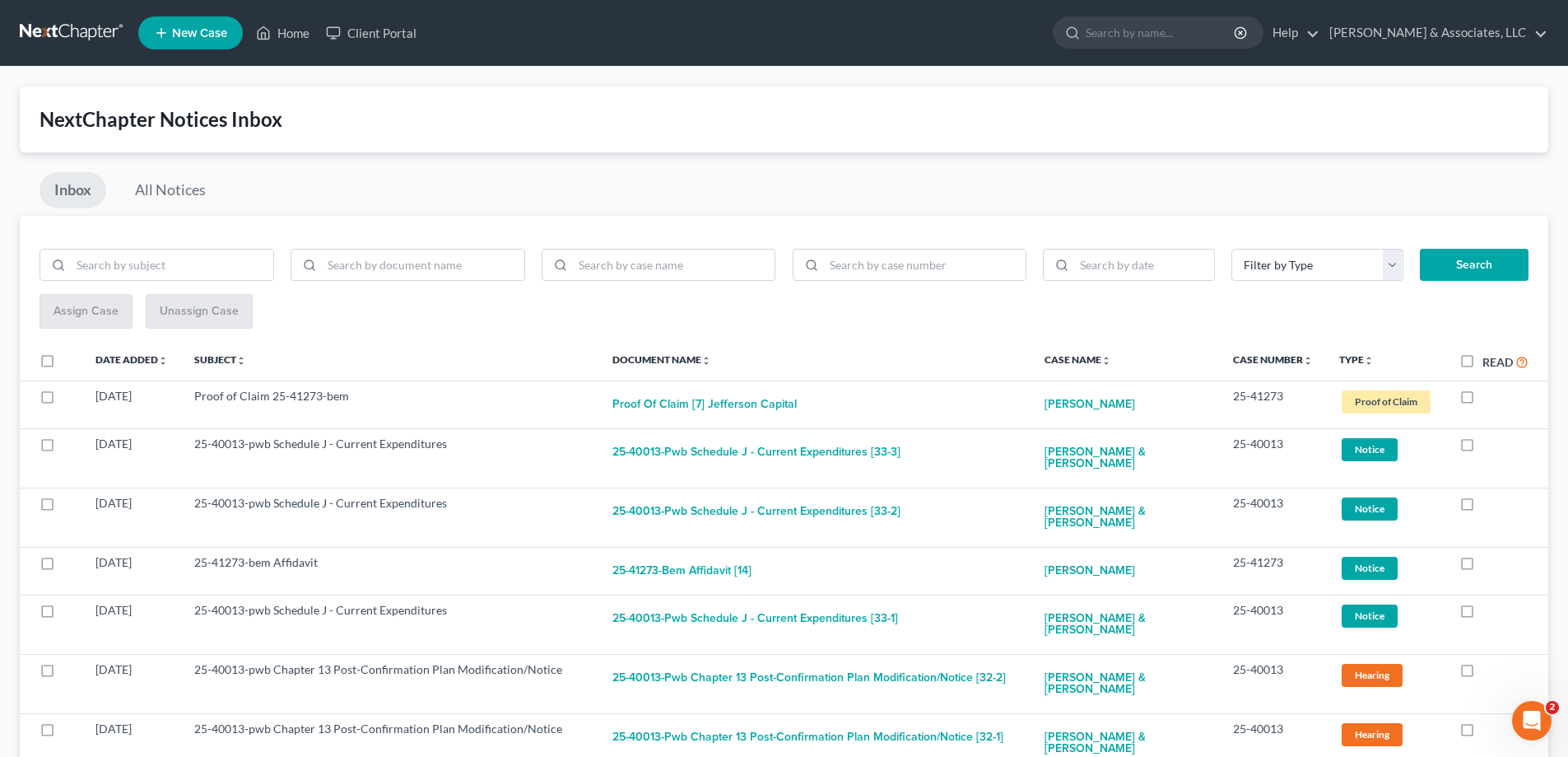
click at [1482, 400] on label at bounding box center [1482, 400] width 0 height 0
click at [1489, 394] on input "checkbox" at bounding box center [1494, 392] width 10 height 10
checkbox input "true"
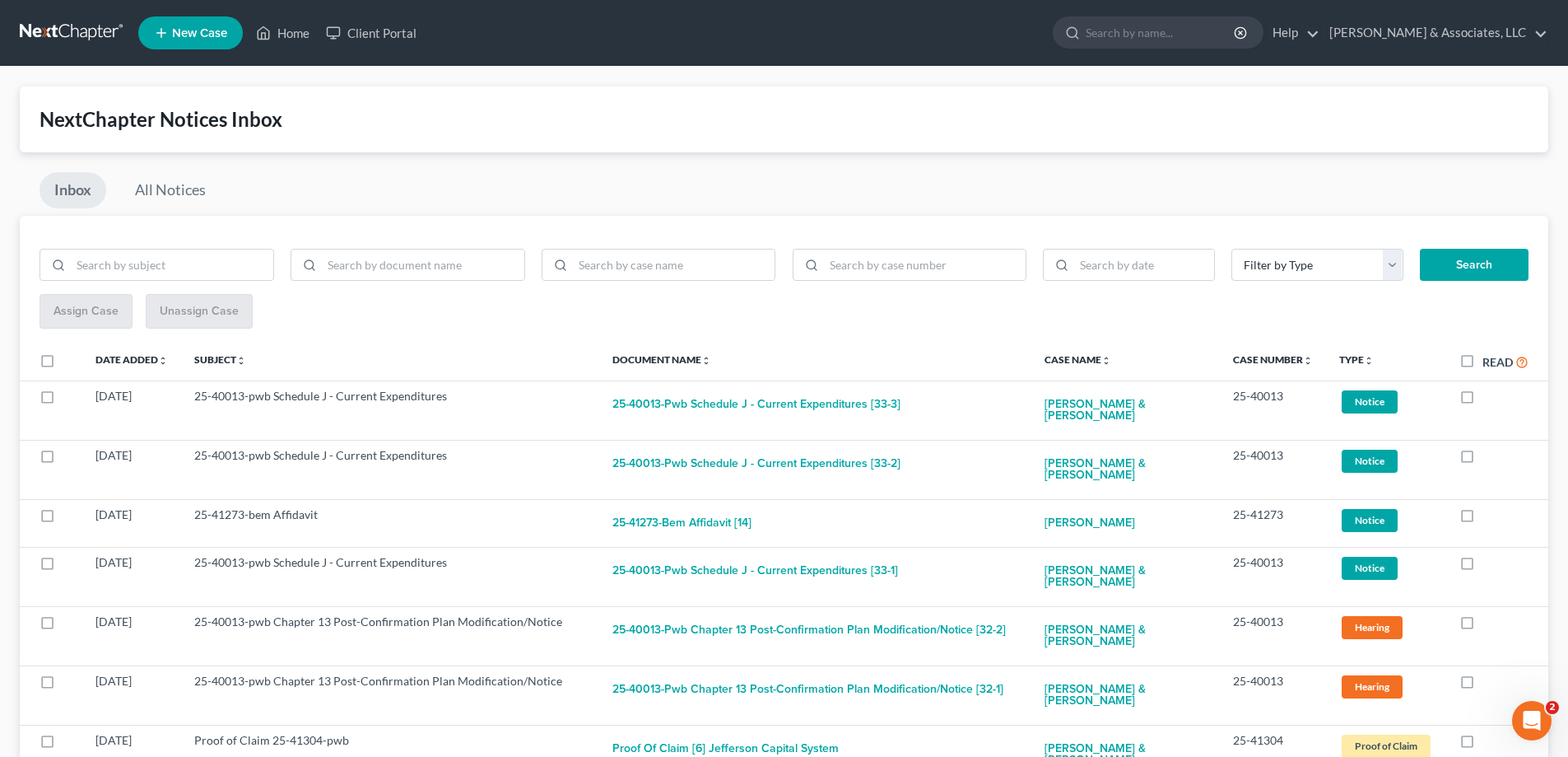
click at [1482, 400] on label at bounding box center [1482, 400] width 0 height 0
click at [1489, 394] on input "checkbox" at bounding box center [1494, 392] width 10 height 10
checkbox input "true"
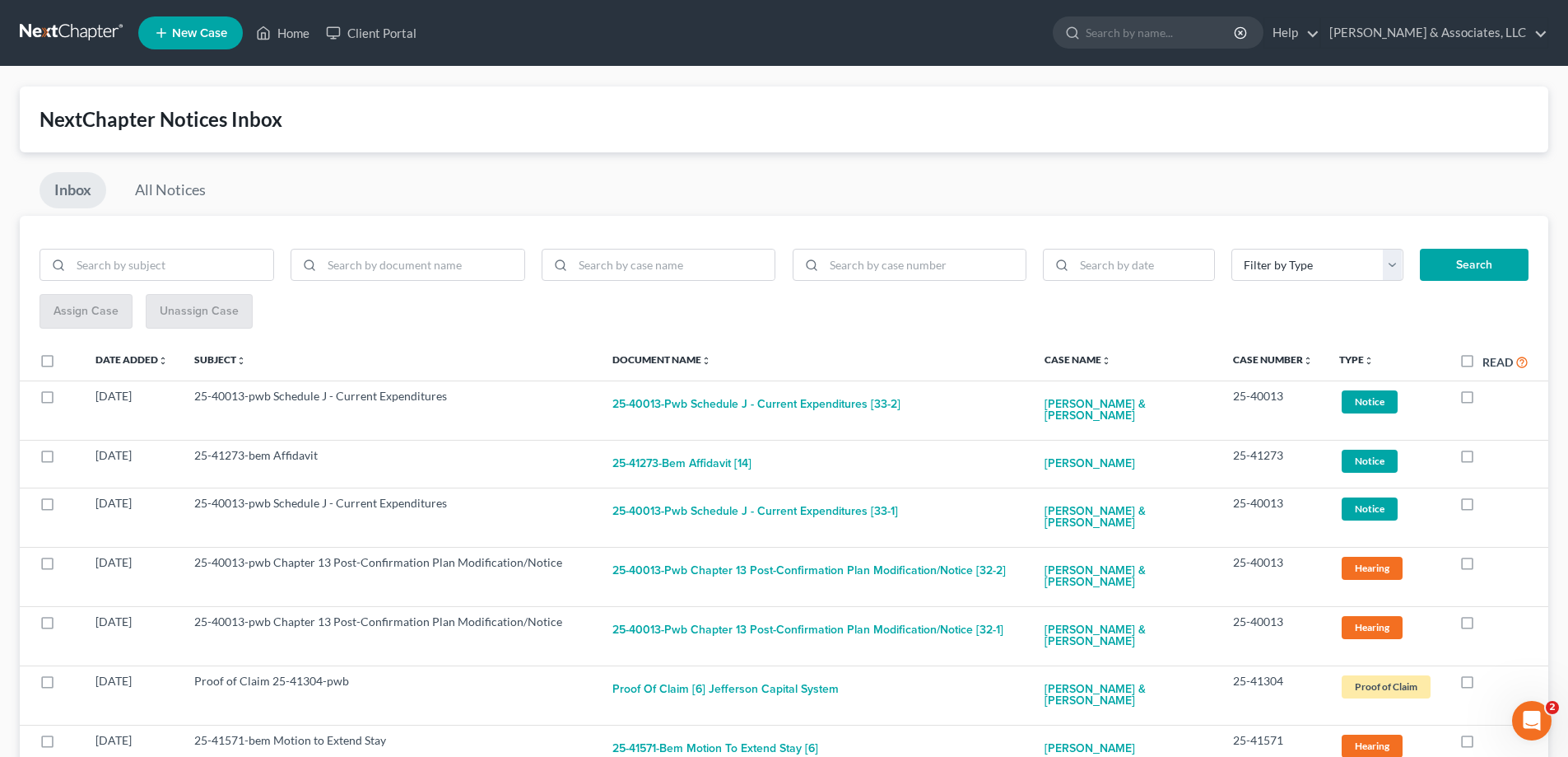
click at [1482, 400] on label at bounding box center [1482, 400] width 0 height 0
click at [1489, 394] on input "checkbox" at bounding box center [1494, 392] width 10 height 10
checkbox input "true"
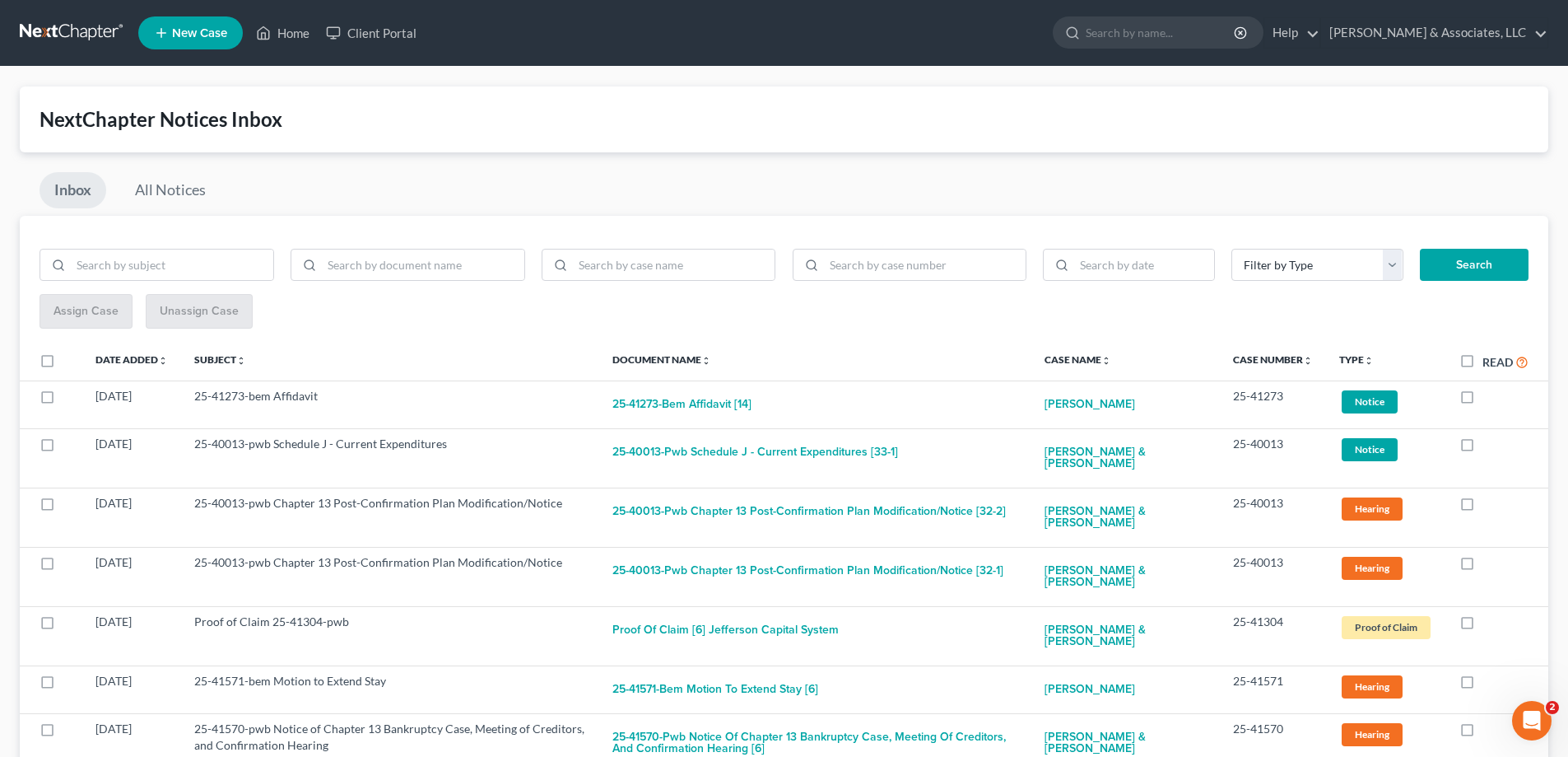
click at [1482, 400] on label at bounding box center [1482, 400] width 0 height 0
click at [1489, 394] on input "checkbox" at bounding box center [1494, 392] width 10 height 10
checkbox input "true"
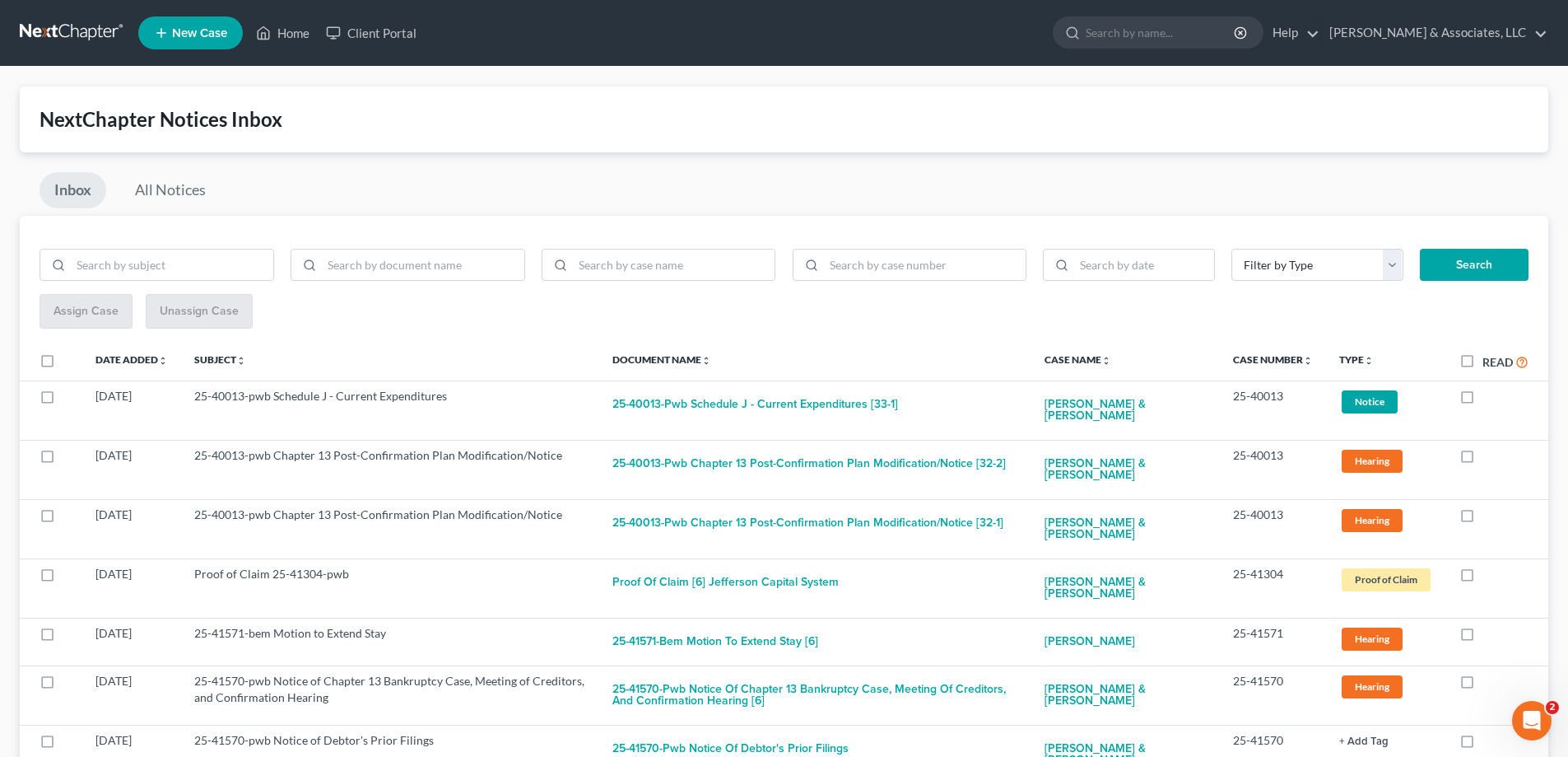
click at [1482, 400] on label at bounding box center [1482, 400] width 0 height 0
click at [1489, 394] on input "checkbox" at bounding box center [1494, 392] width 10 height 10
checkbox input "true"
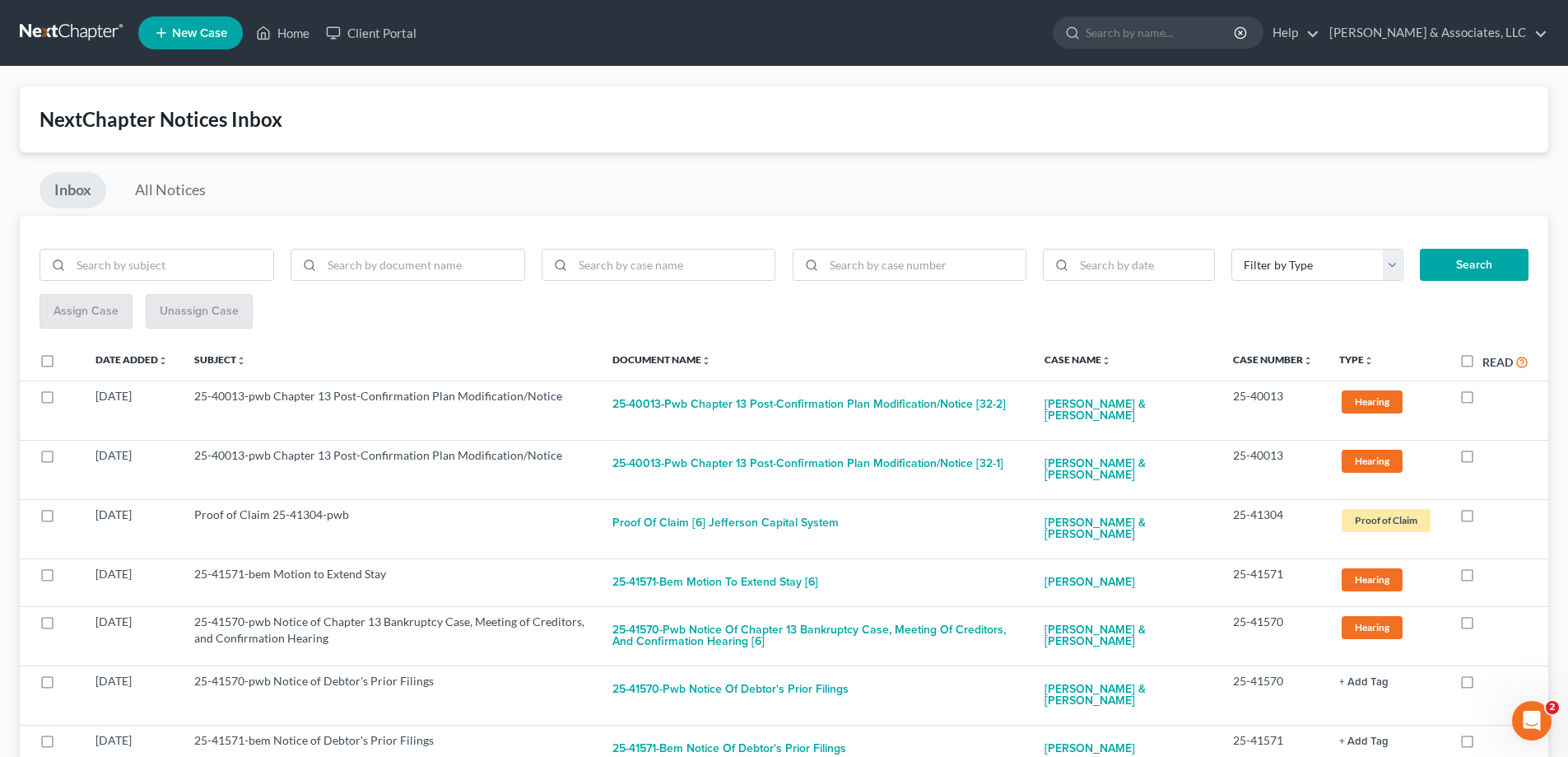
click at [1482, 400] on label at bounding box center [1482, 400] width 0 height 0
click at [1489, 394] on input "checkbox" at bounding box center [1494, 392] width 10 height 10
checkbox input "true"
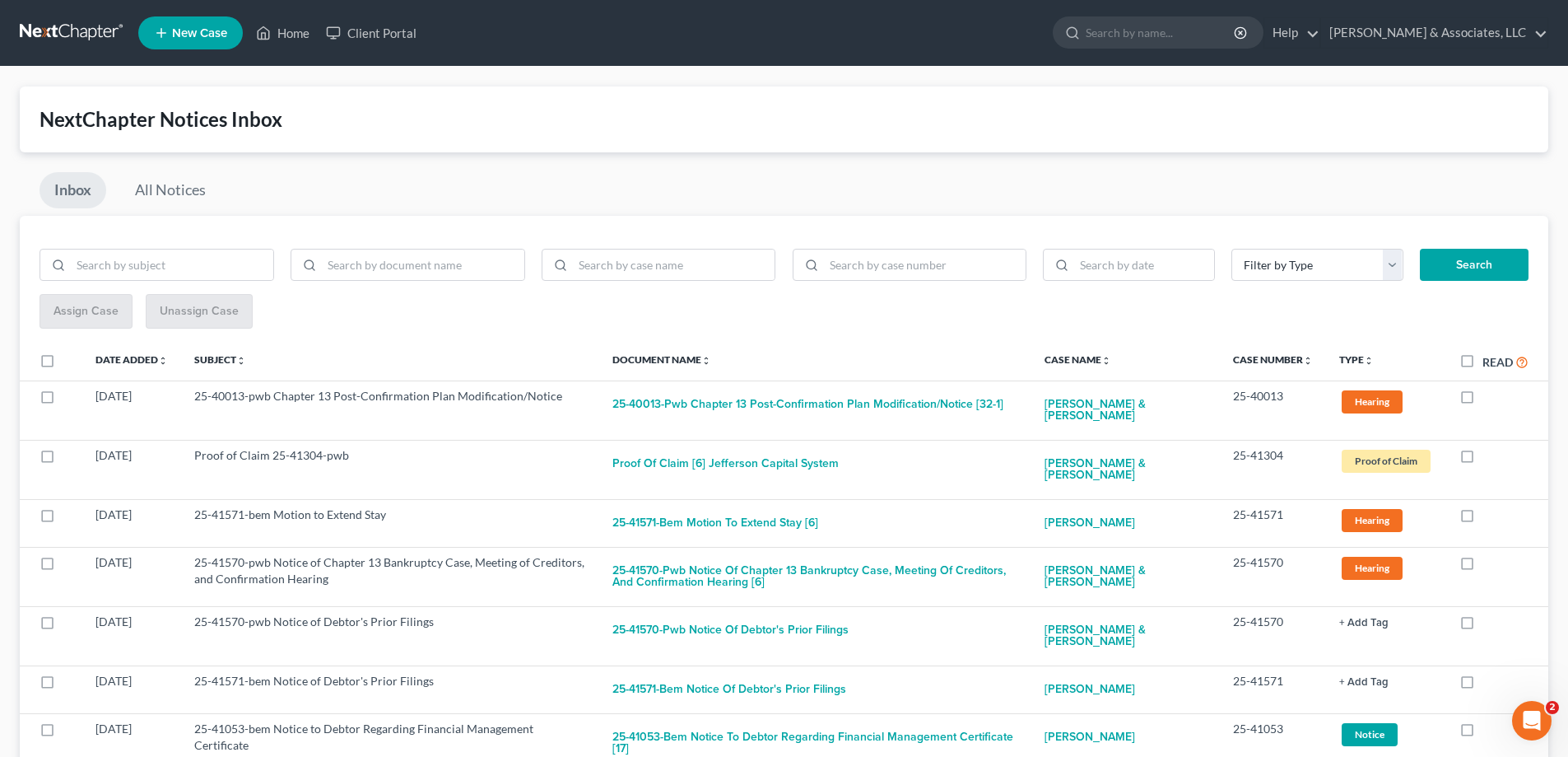
click at [1482, 400] on label at bounding box center [1482, 400] width 0 height 0
click at [1489, 394] on input "checkbox" at bounding box center [1494, 392] width 10 height 10
checkbox input "true"
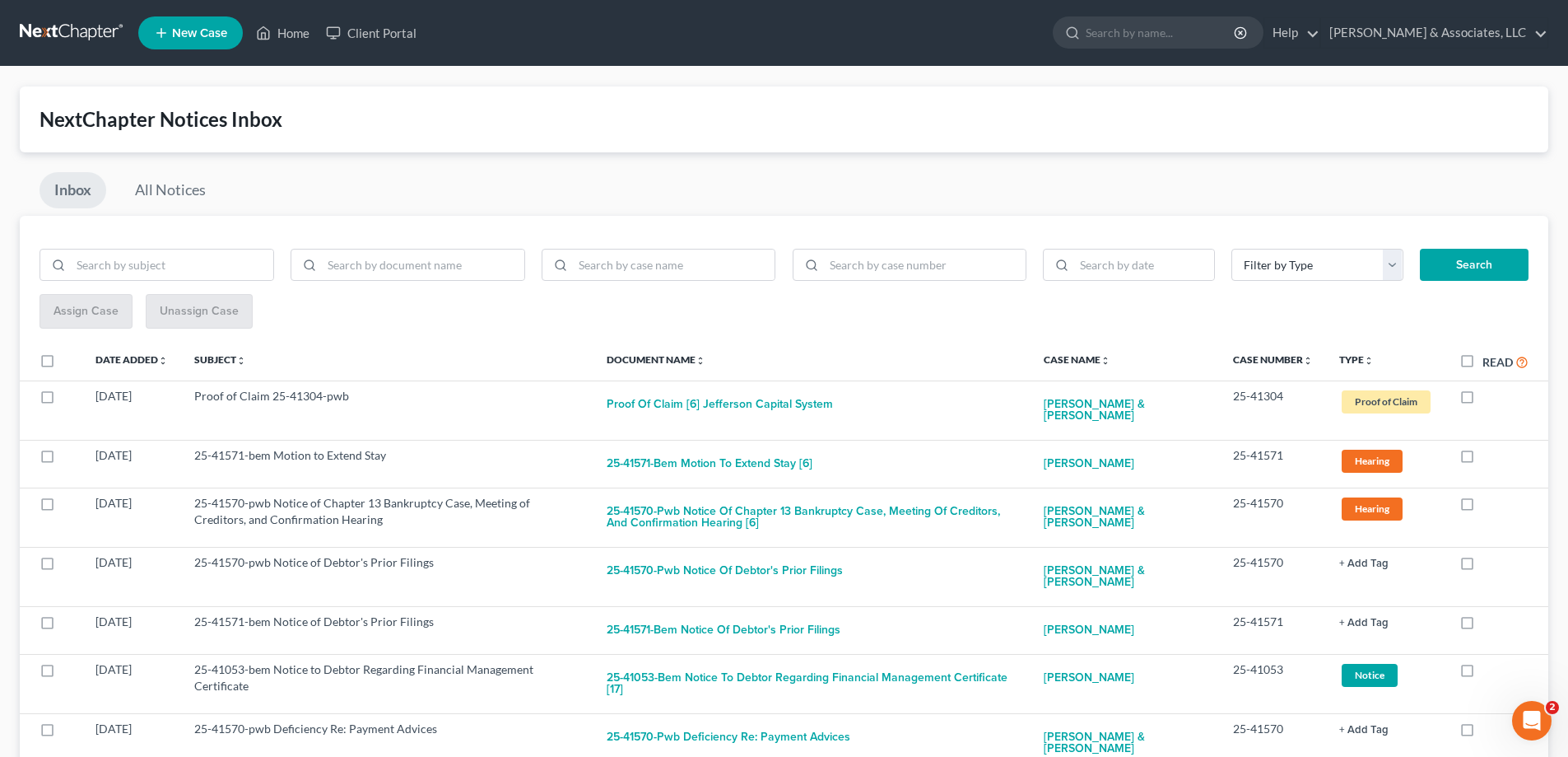
click at [1482, 400] on label at bounding box center [1482, 400] width 0 height 0
click at [1489, 394] on input "checkbox" at bounding box center [1494, 392] width 10 height 10
checkbox input "true"
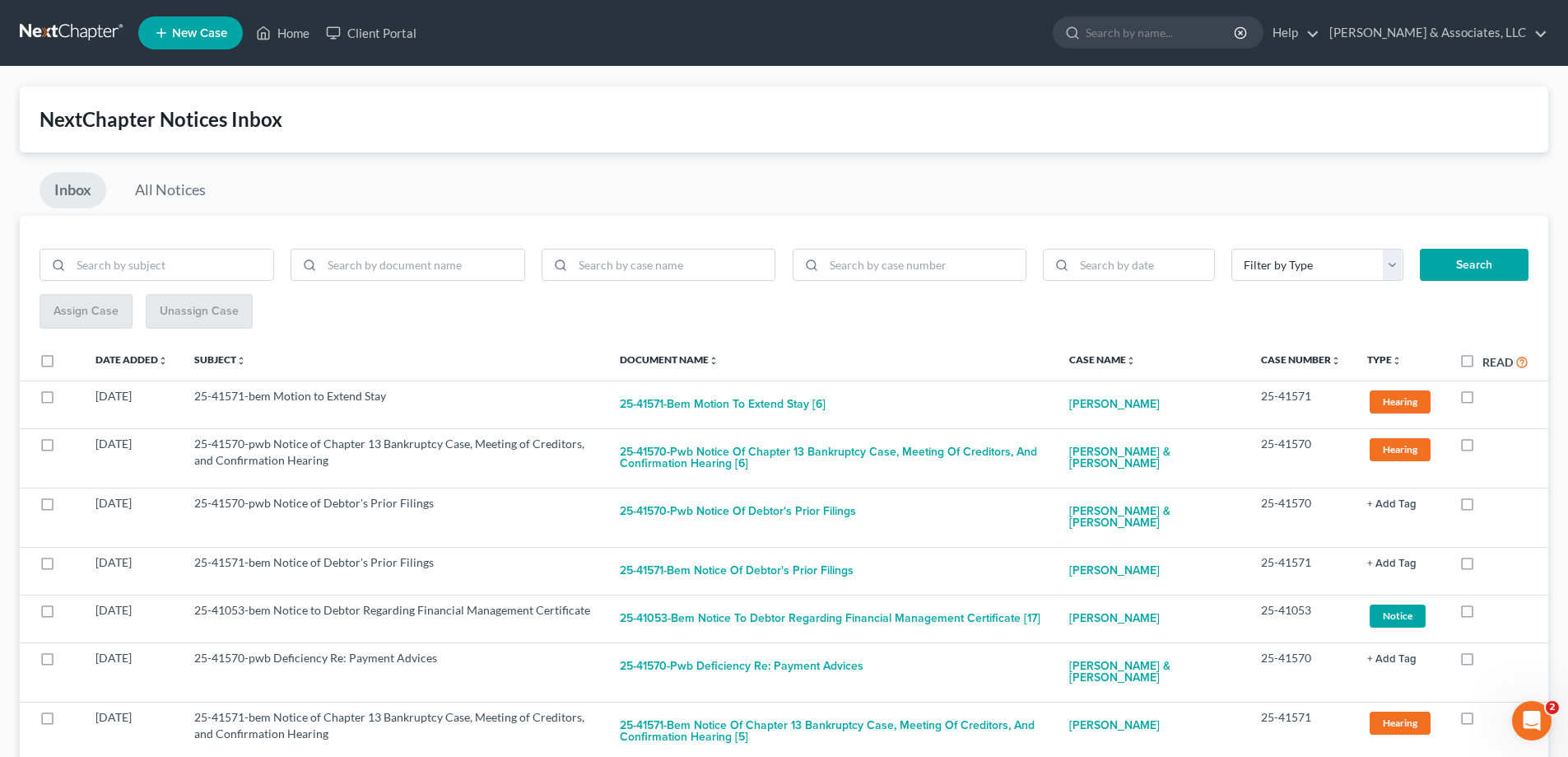
click at [1482, 400] on label at bounding box center [1482, 400] width 0 height 0
click at [1489, 394] on input "checkbox" at bounding box center [1494, 392] width 10 height 10
checkbox input "true"
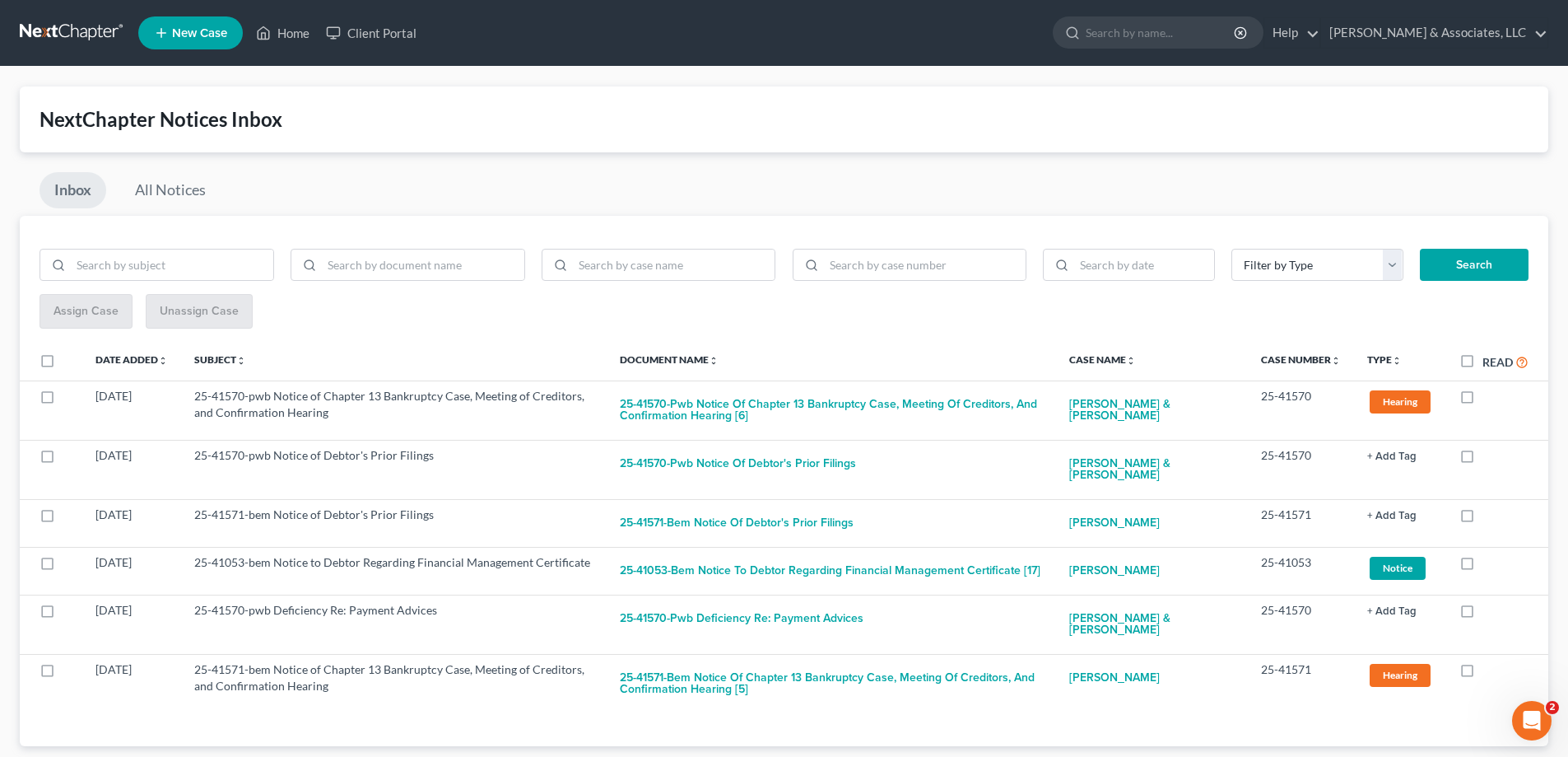
click at [1482, 400] on label at bounding box center [1482, 400] width 0 height 0
click at [1489, 394] on input "checkbox" at bounding box center [1494, 392] width 10 height 10
checkbox input "true"
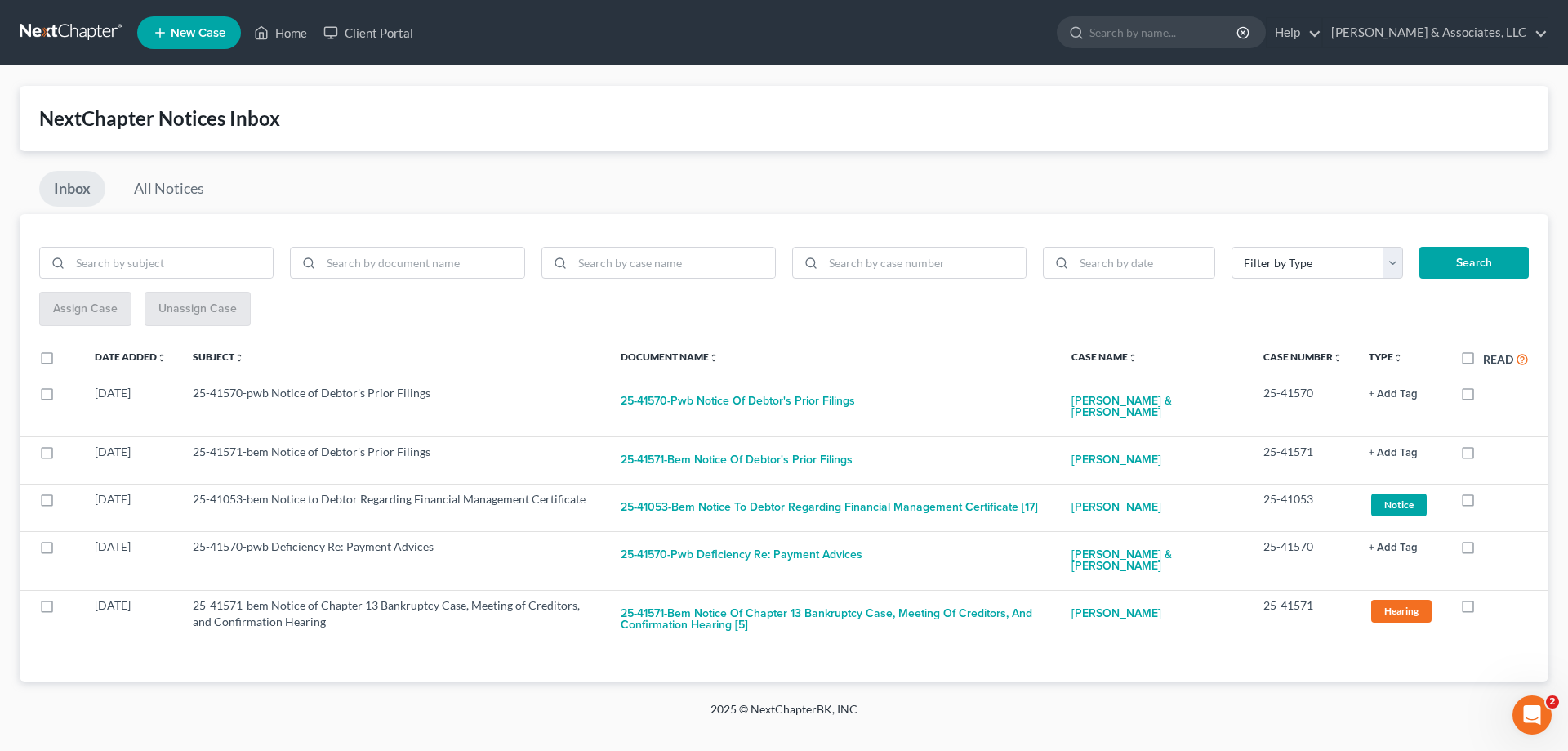
click at [1483, 397] on label at bounding box center [1483, 397] width 0 height 0
click at [1490, 391] on input "checkbox" at bounding box center [1494, 389] width 10 height 10
checkbox input "true"
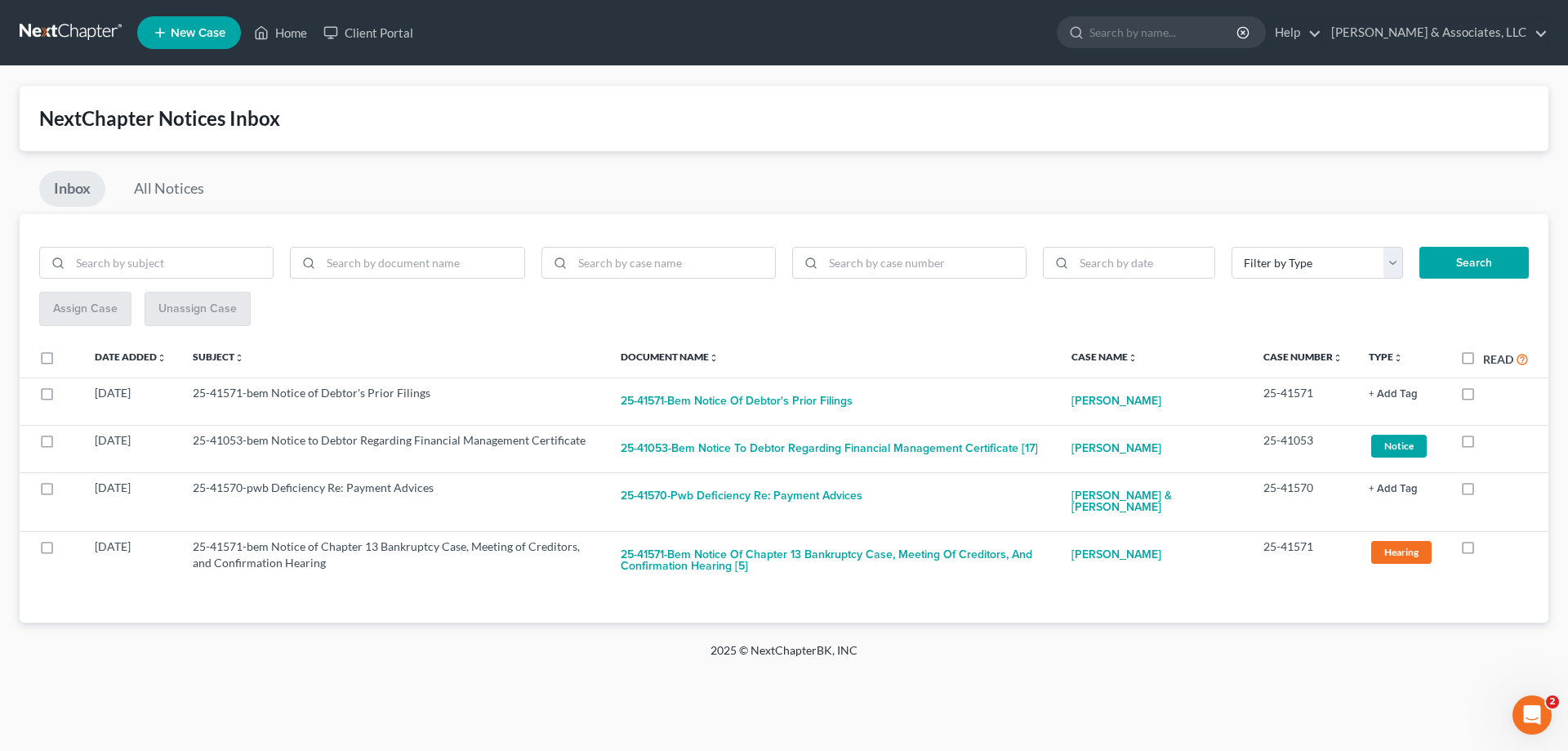
click at [1483, 397] on label at bounding box center [1483, 397] width 0 height 0
click at [1490, 391] on input "checkbox" at bounding box center [1494, 389] width 10 height 10
checkbox input "true"
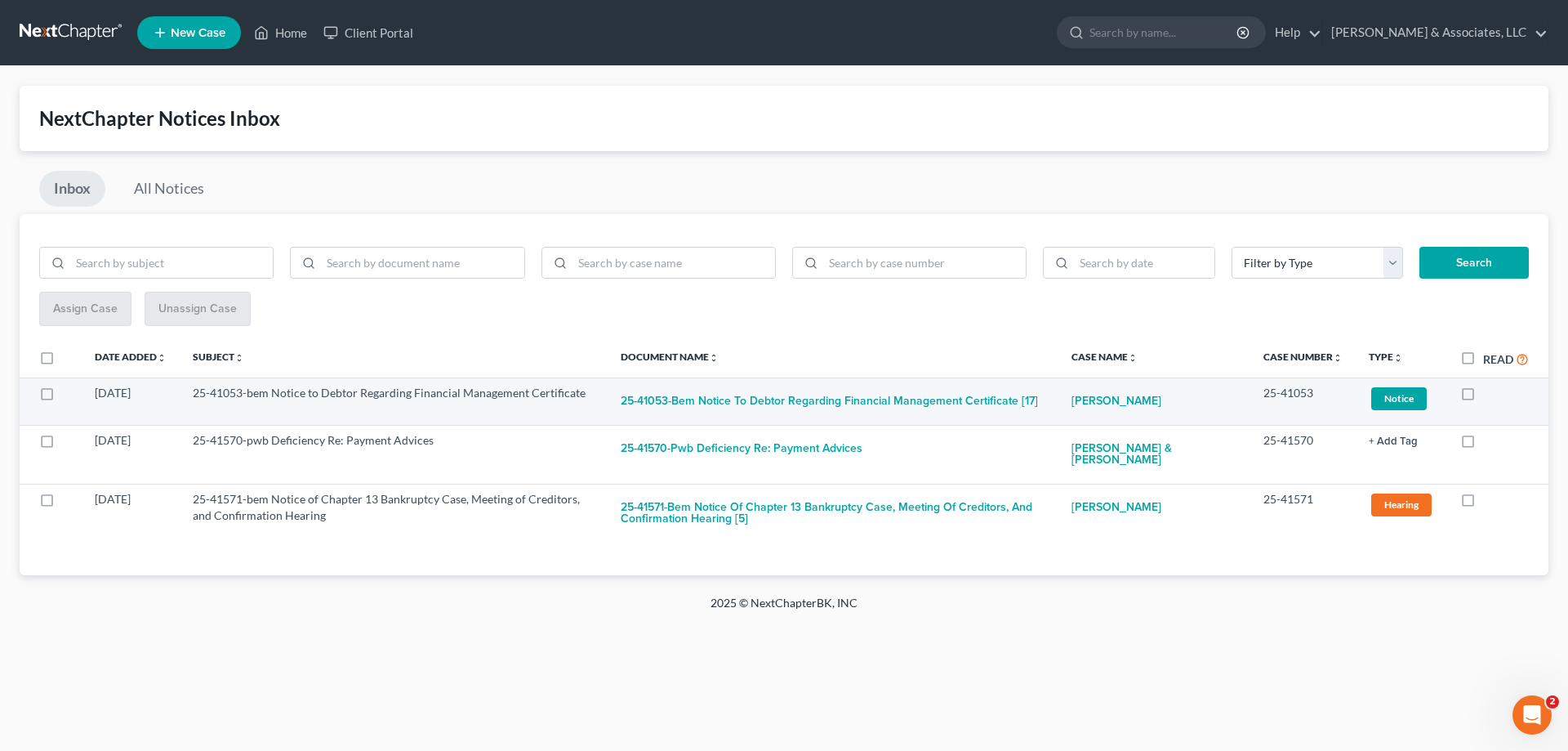
click at [1483, 397] on label at bounding box center [1483, 397] width 0 height 0
click at [1490, 394] on input "checkbox" at bounding box center [1494, 389] width 10 height 10
checkbox input "true"
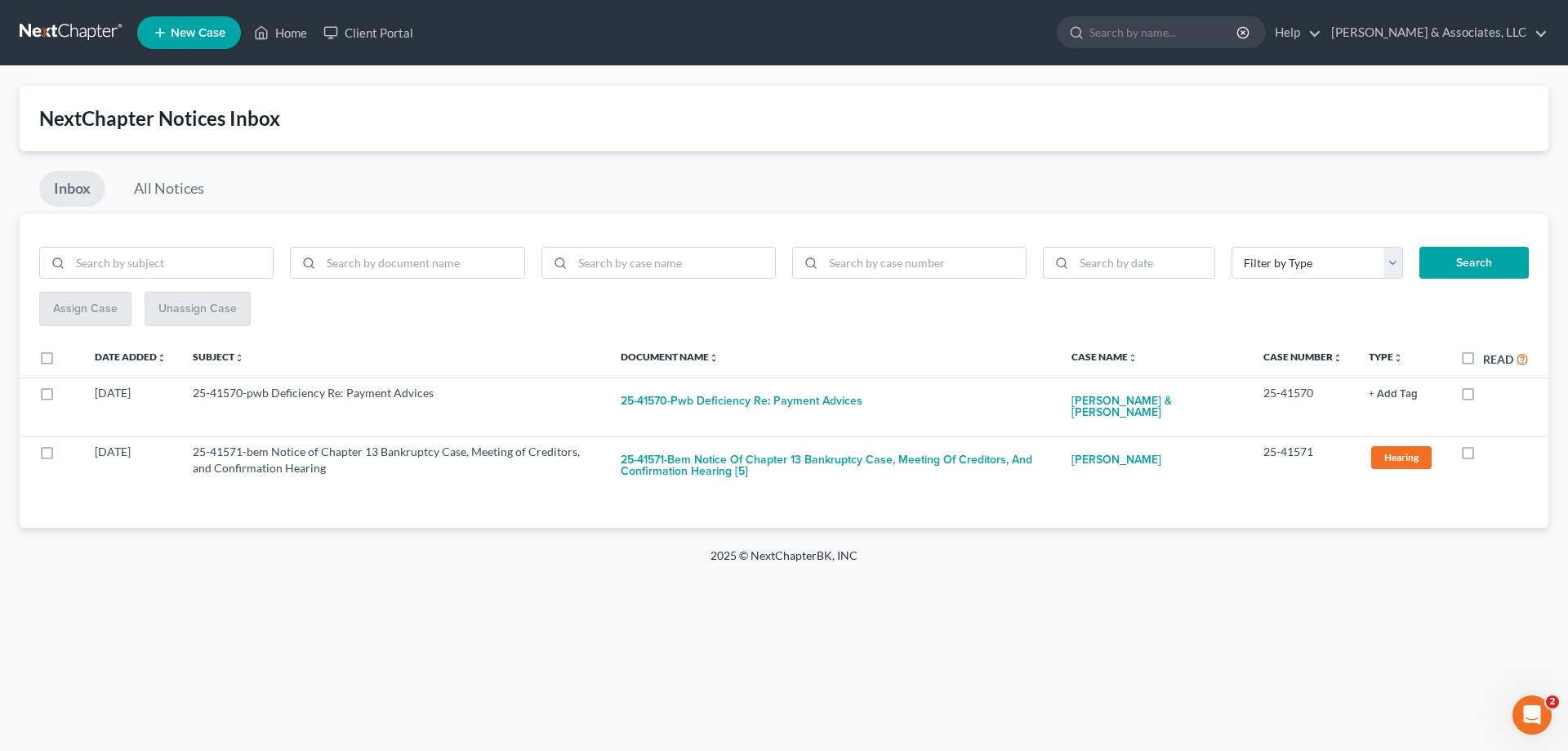
click at [1483, 397] on label at bounding box center [1483, 397] width 0 height 0
click at [1490, 394] on input "checkbox" at bounding box center [1494, 389] width 10 height 10
checkbox input "true"
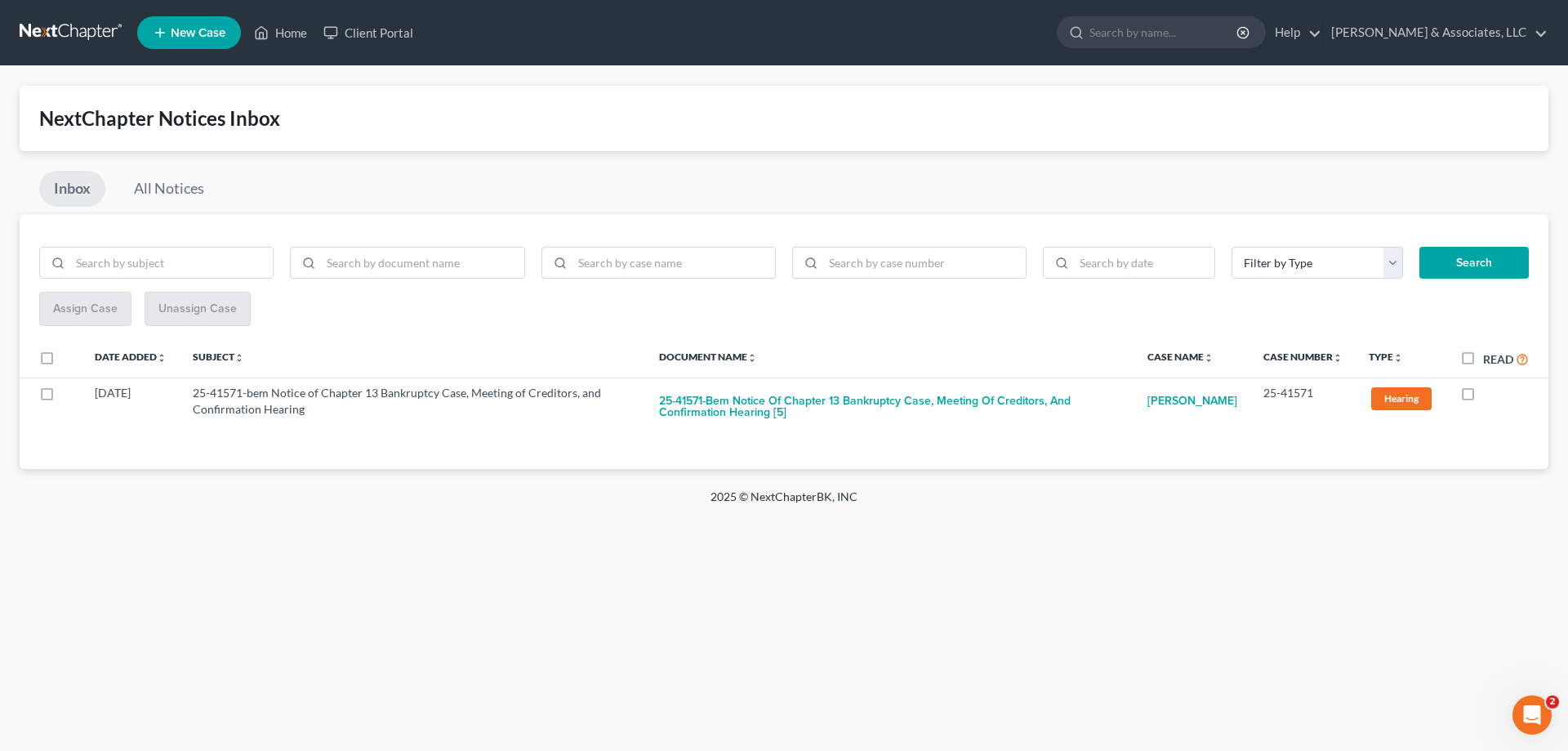
click at [1483, 397] on label at bounding box center [1483, 397] width 0 height 0
click at [1490, 394] on input "checkbox" at bounding box center [1494, 389] width 10 height 10
checkbox input "true"
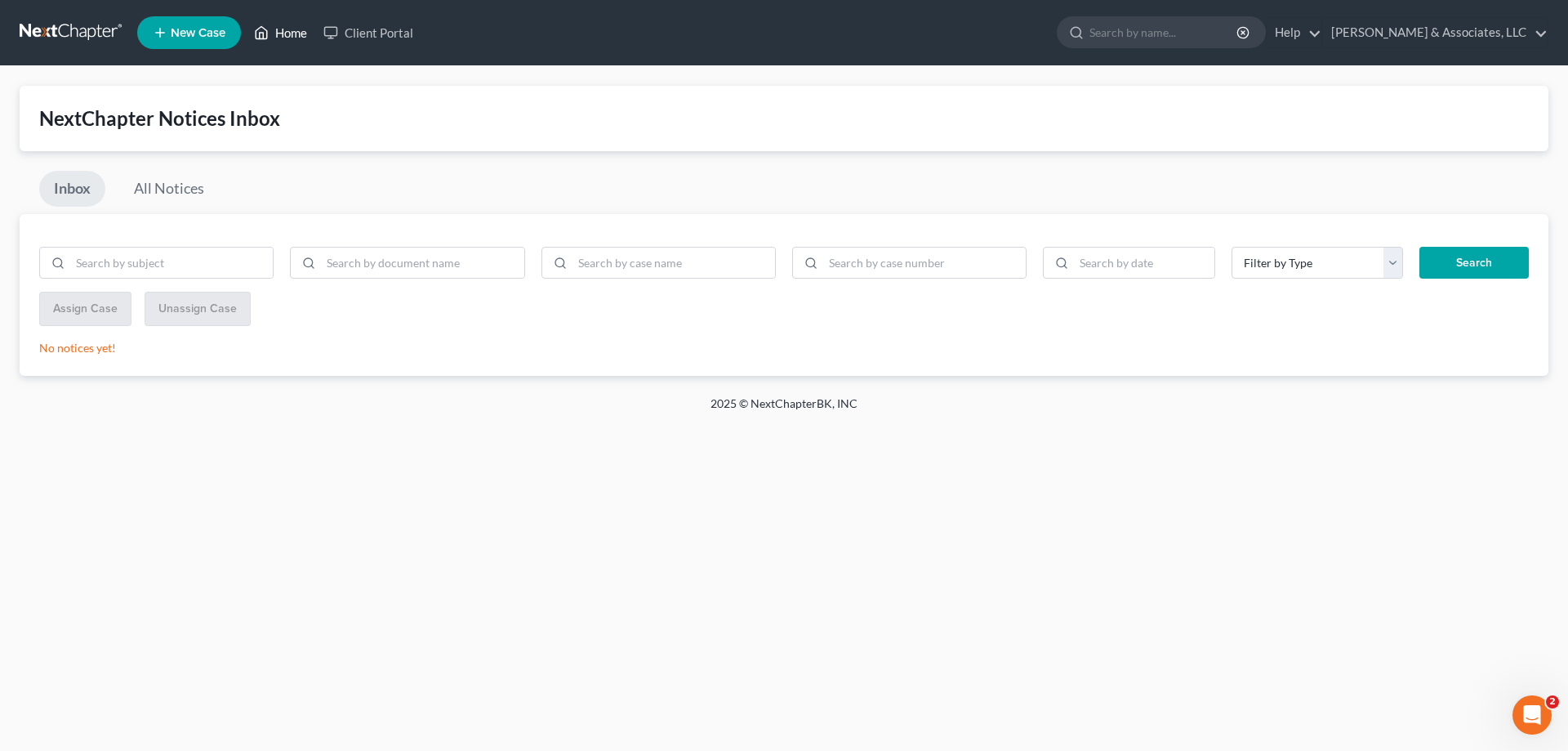
click at [291, 32] on link "Home" at bounding box center [281, 32] width 70 height 29
